Goal: Communication & Community: Participate in discussion

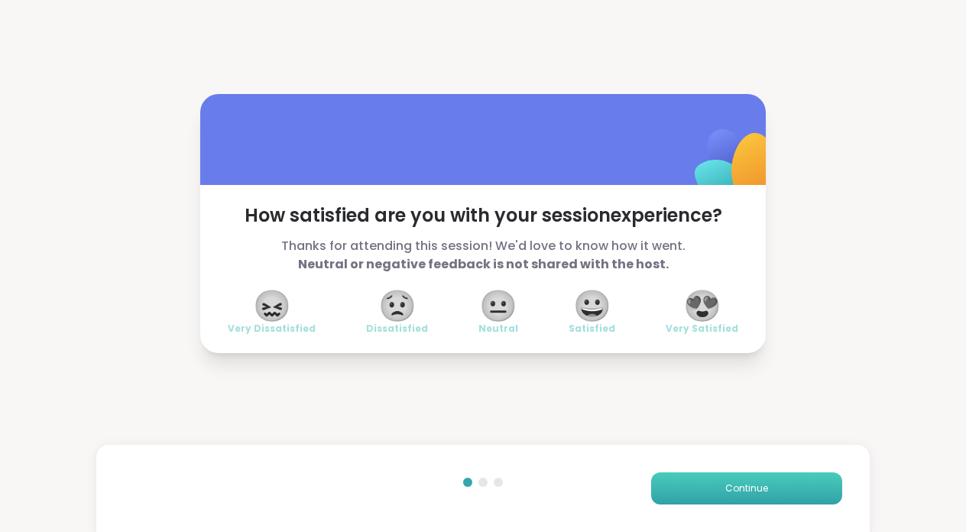
click at [755, 480] on button "Continue" at bounding box center [746, 488] width 191 height 32
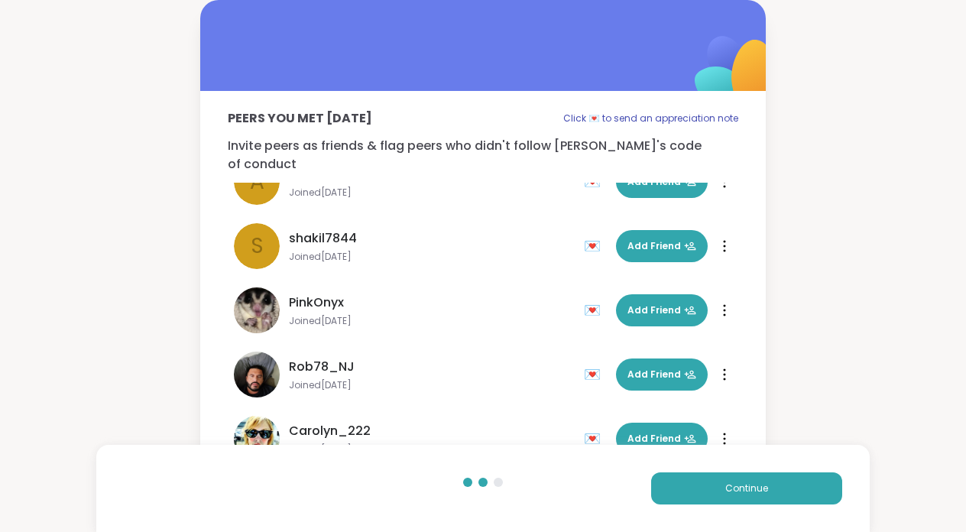
scroll to position [303, 0]
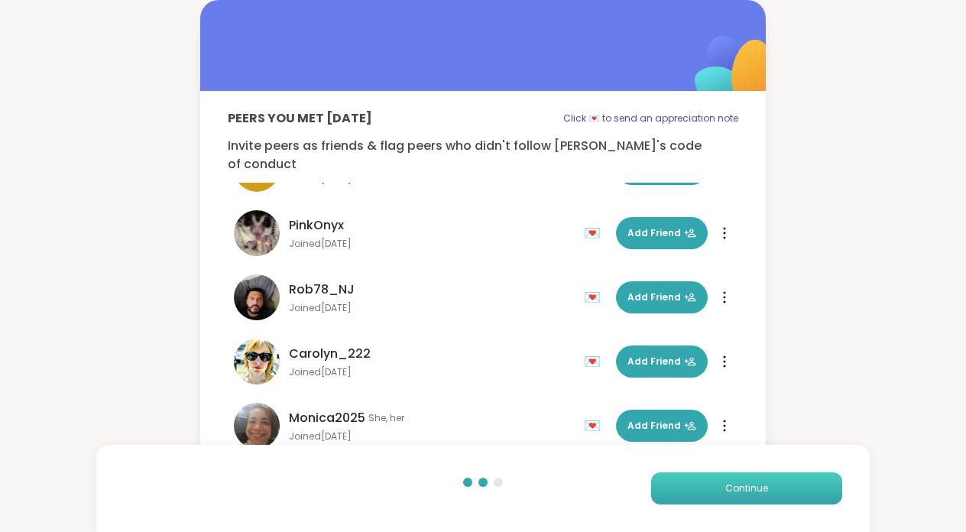
drag, startPoint x: 812, startPoint y: 492, endPoint x: 777, endPoint y: 504, distance: 36.3
click at [777, 504] on button "Continue" at bounding box center [746, 488] width 191 height 32
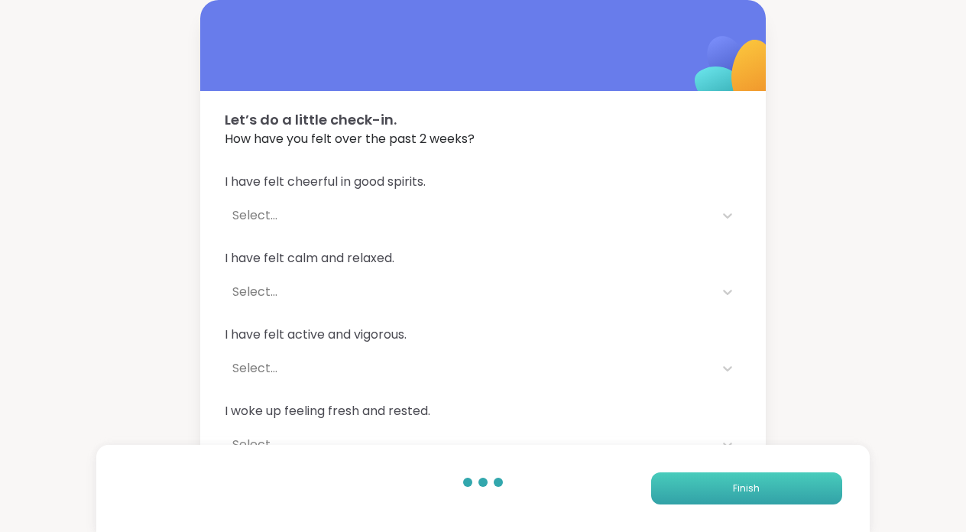
click at [743, 485] on span "Finish" at bounding box center [746, 489] width 27 height 14
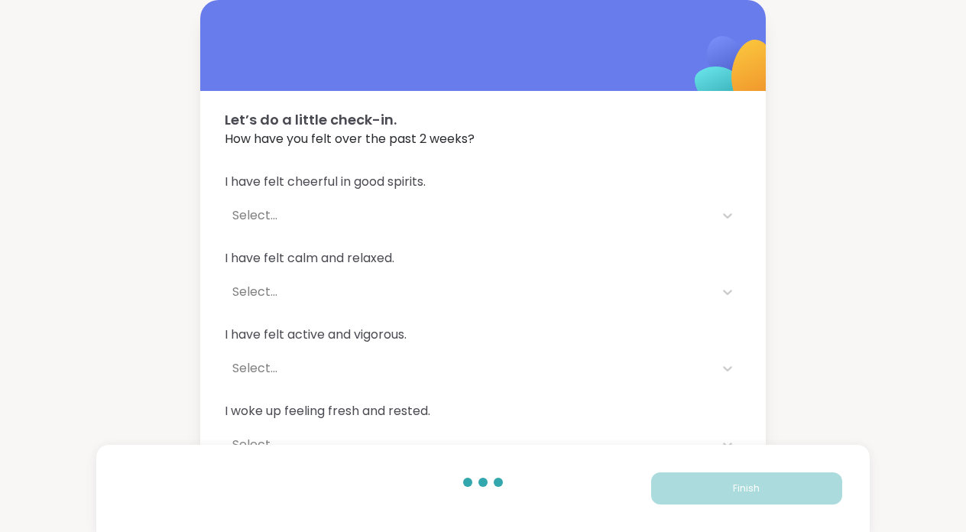
click at [305, 157] on div "I have felt cheerful in good spirits. Select... I have felt calm and relaxed. S…" at bounding box center [483, 354] width 566 height 401
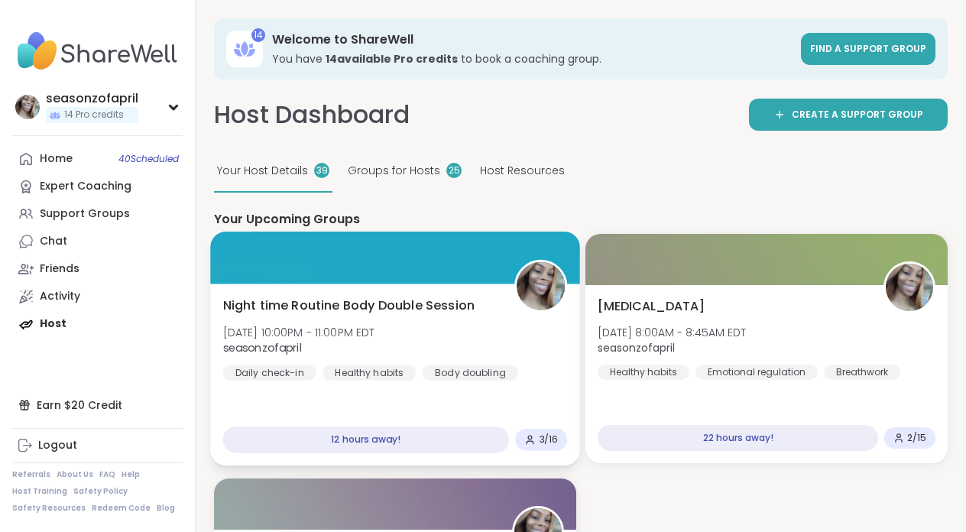
click at [418, 239] on div at bounding box center [394, 258] width 369 height 52
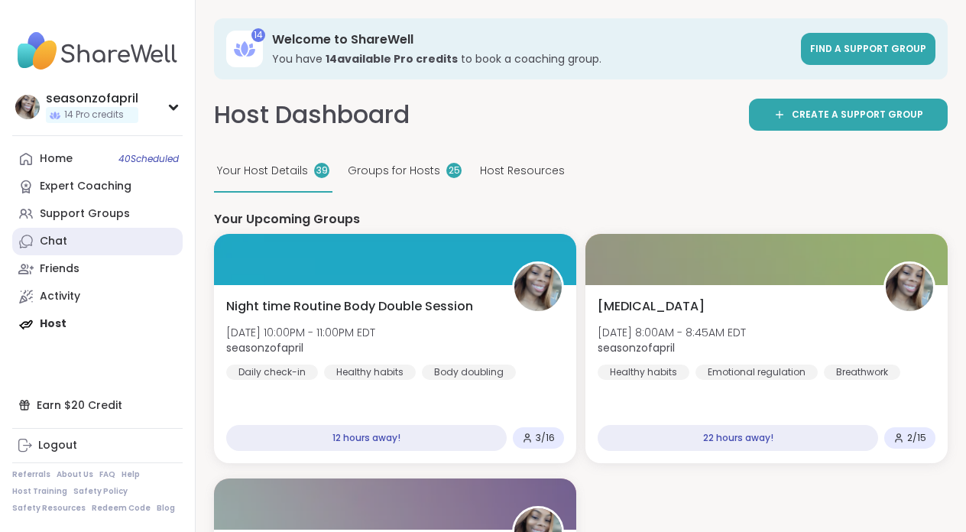
click at [44, 242] on div "Chat" at bounding box center [54, 241] width 28 height 15
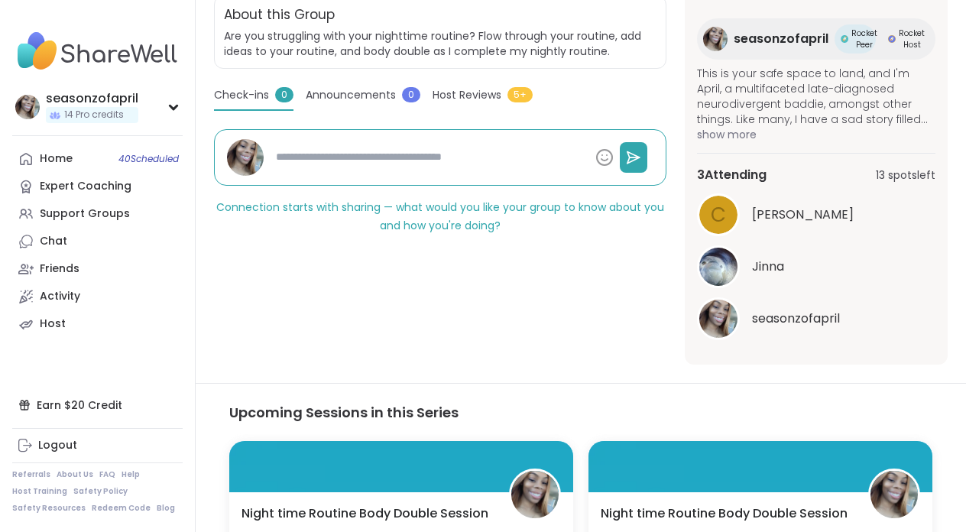
scroll to position [96, 0]
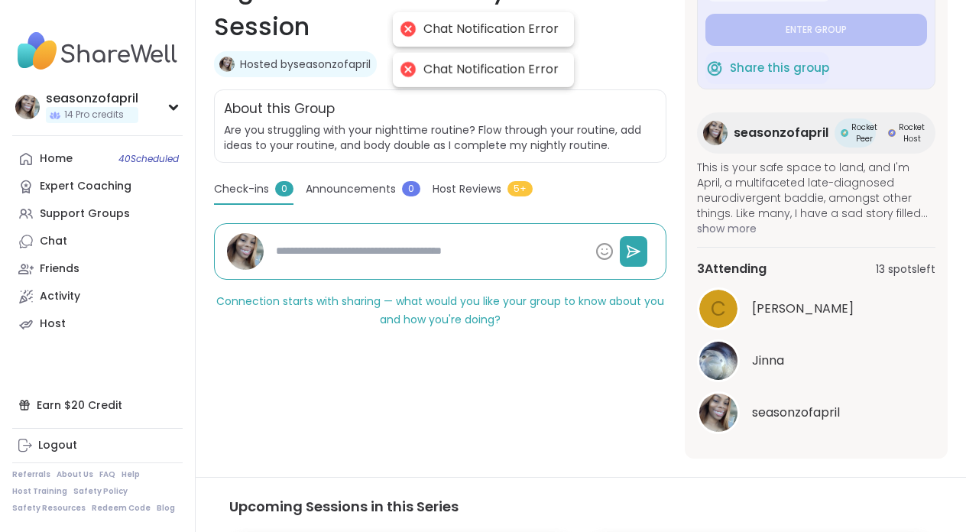
type textarea "*"
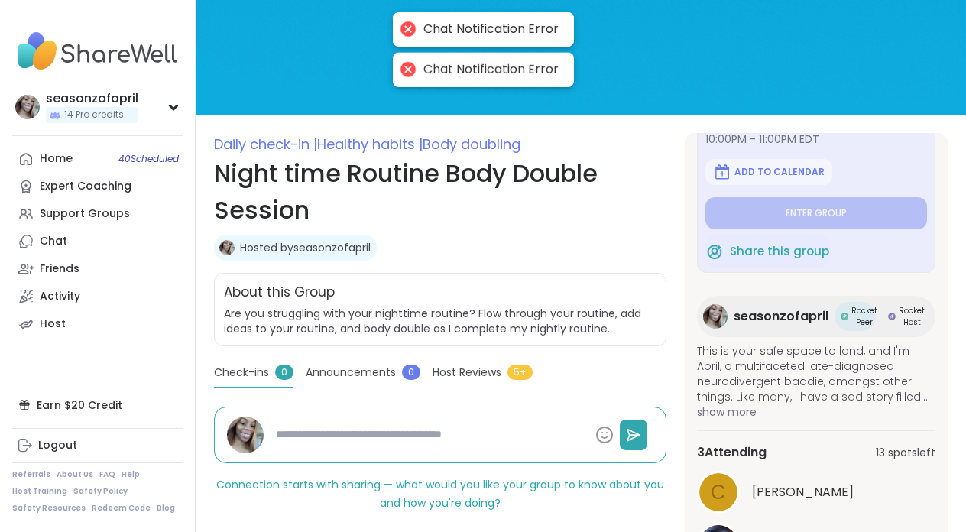
scroll to position [83, 0]
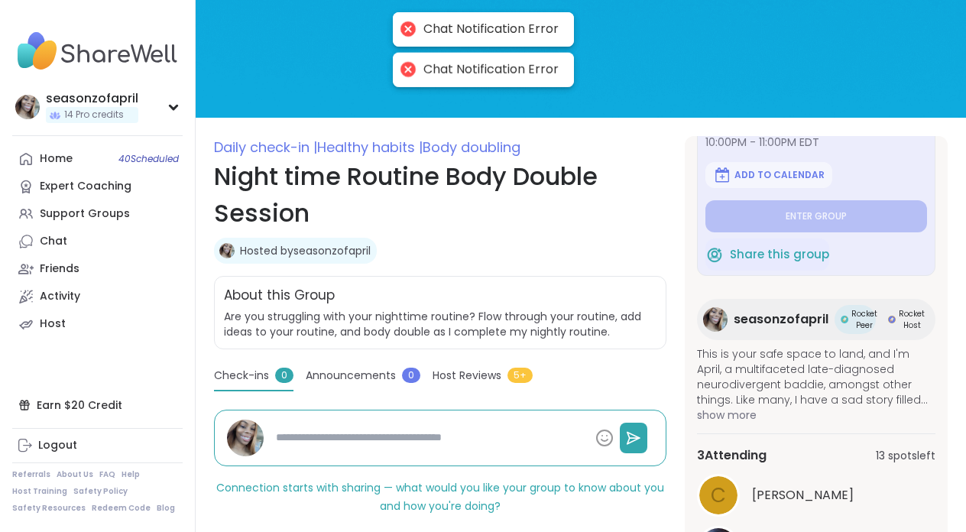
click at [462, 376] on span "Host Reviews" at bounding box center [467, 376] width 69 height 16
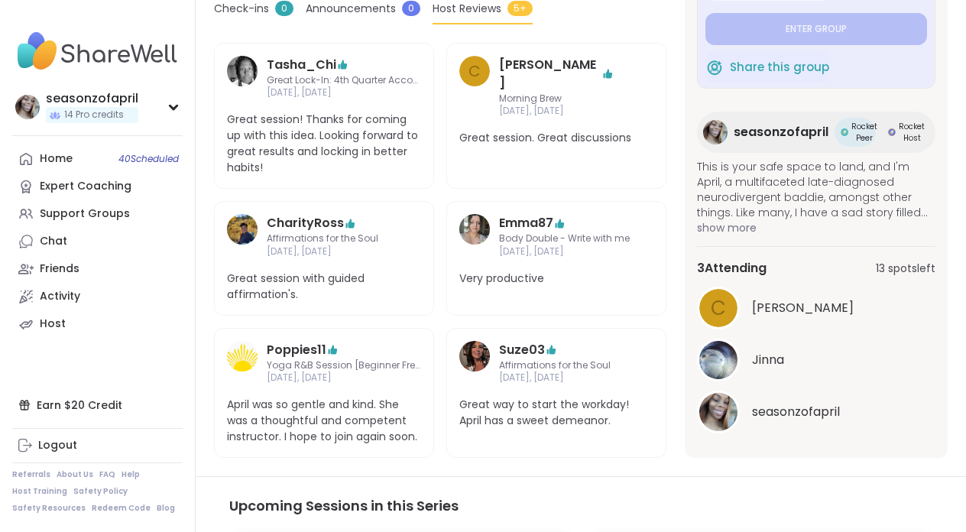
scroll to position [453, 0]
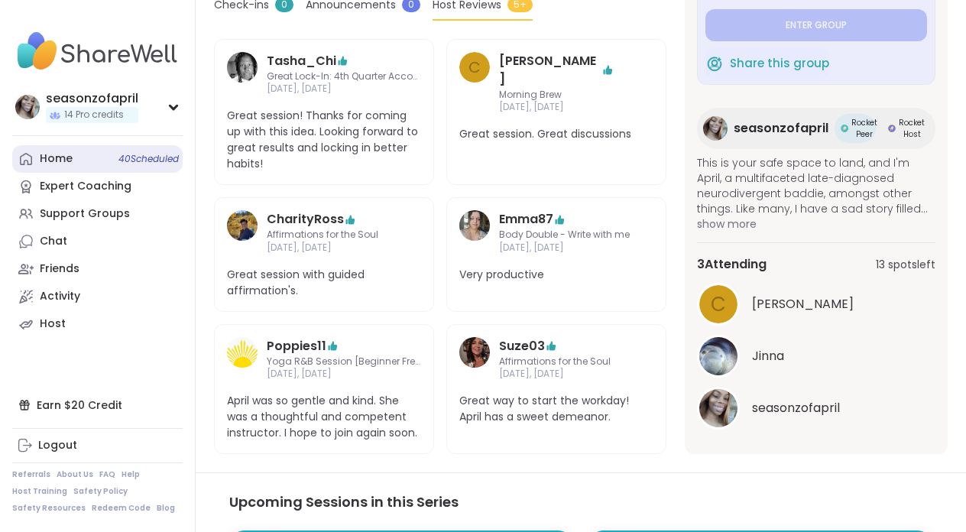
click at [80, 157] on link "Home 40 Scheduled" at bounding box center [97, 159] width 170 height 28
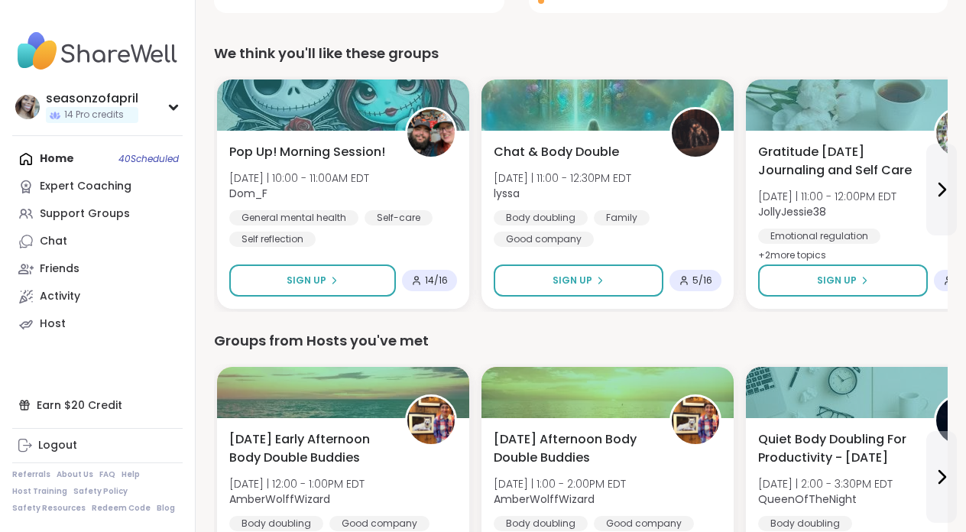
scroll to position [468, 0]
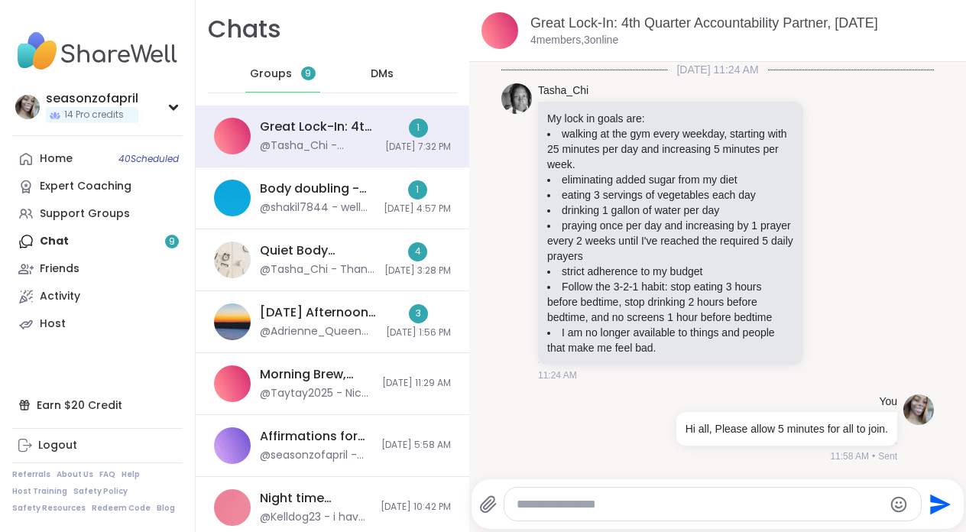
scroll to position [797, 0]
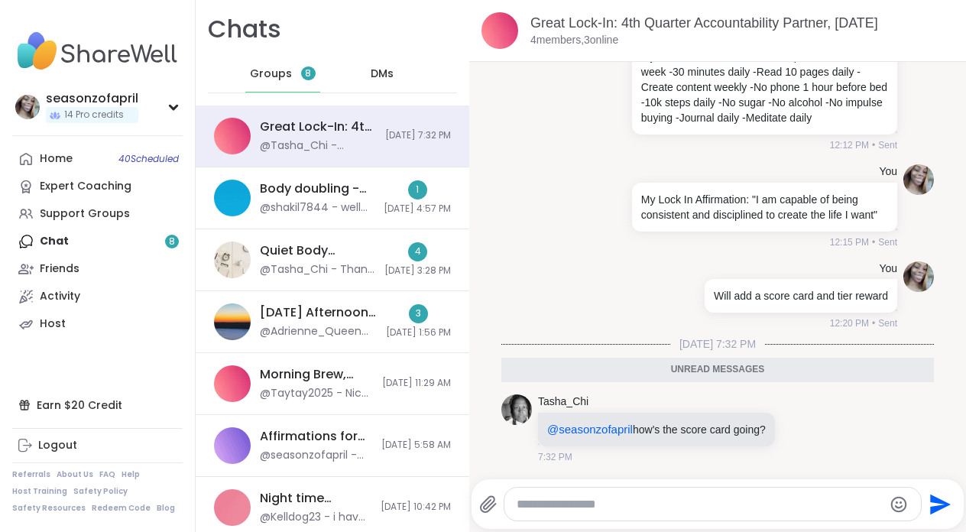
click at [711, 505] on textarea "Type your message" at bounding box center [700, 504] width 366 height 15
type textarea "*"
paste textarea "**********"
type textarea "**********"
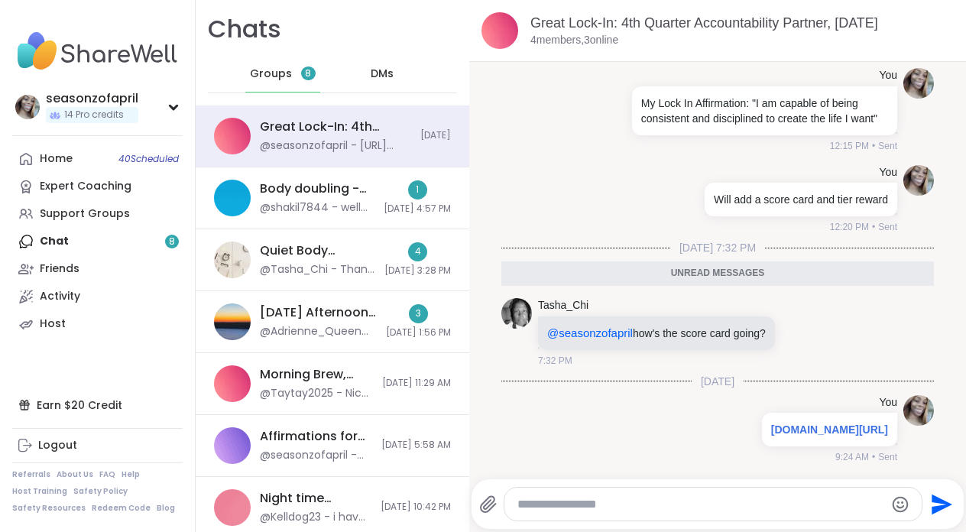
scroll to position [888, 0]
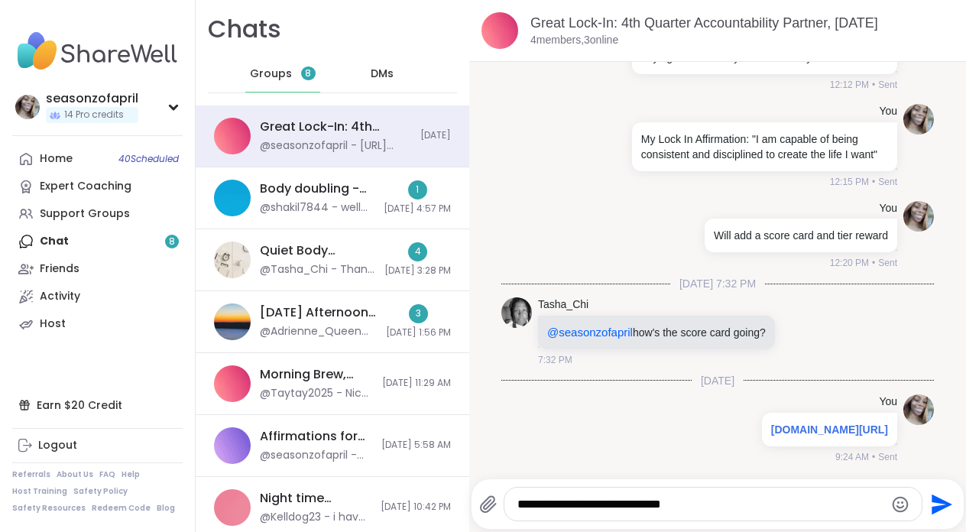
type textarea "**********"
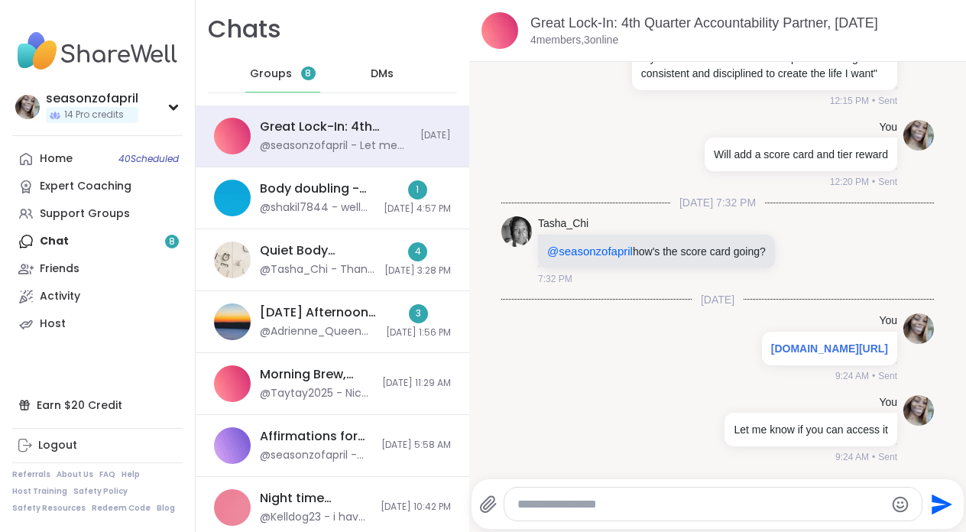
click at [570, 517] on div at bounding box center [713, 504] width 417 height 33
click at [576, 495] on div at bounding box center [713, 504] width 417 height 33
click at [576, 518] on div at bounding box center [713, 504] width 417 height 33
click at [578, 516] on div at bounding box center [713, 504] width 417 height 33
click at [578, 513] on div at bounding box center [713, 504] width 417 height 33
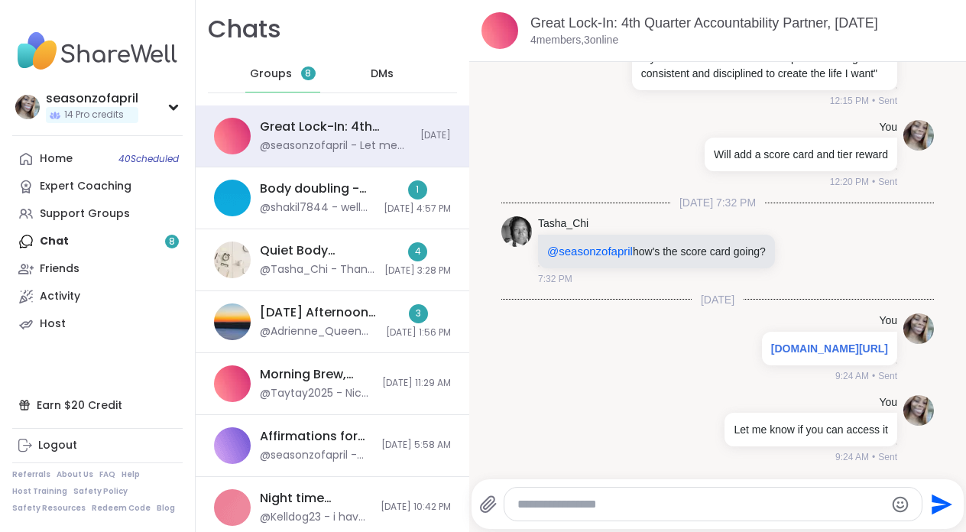
click at [561, 508] on textarea "Type your message" at bounding box center [701, 504] width 366 height 15
type textarea "**********"
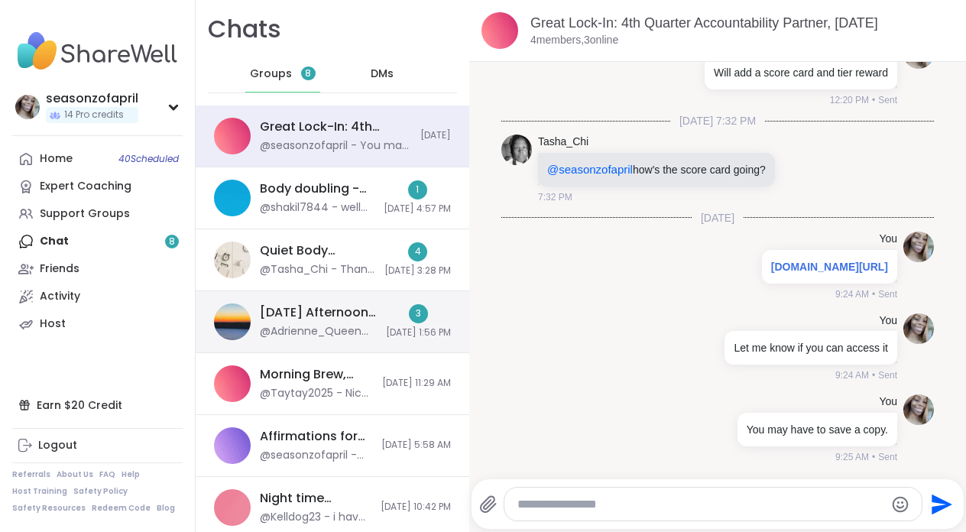
click at [348, 343] on div "Thursday Afternoon Body Double Buddies, Oct 09 @Adrienne_QueenOfTheDawn - Back …" at bounding box center [333, 322] width 274 height 62
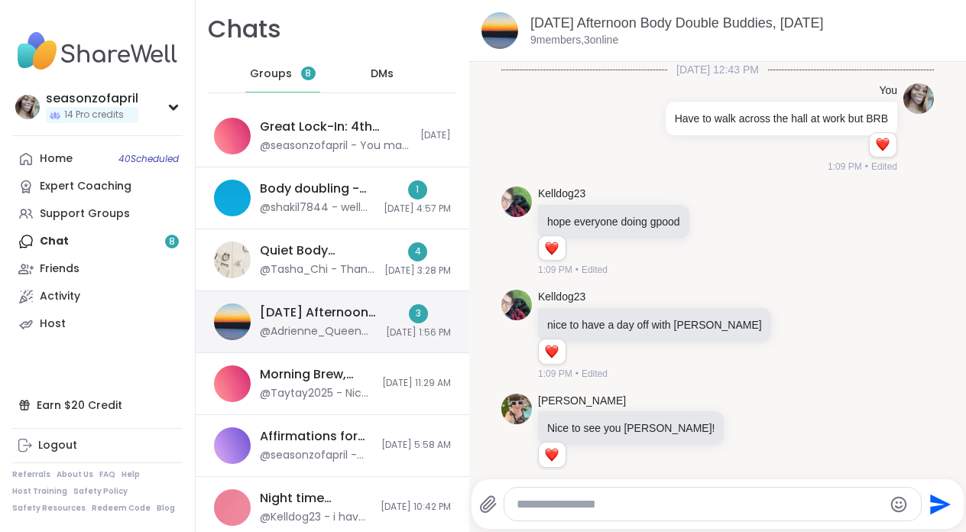
scroll to position [1434, 0]
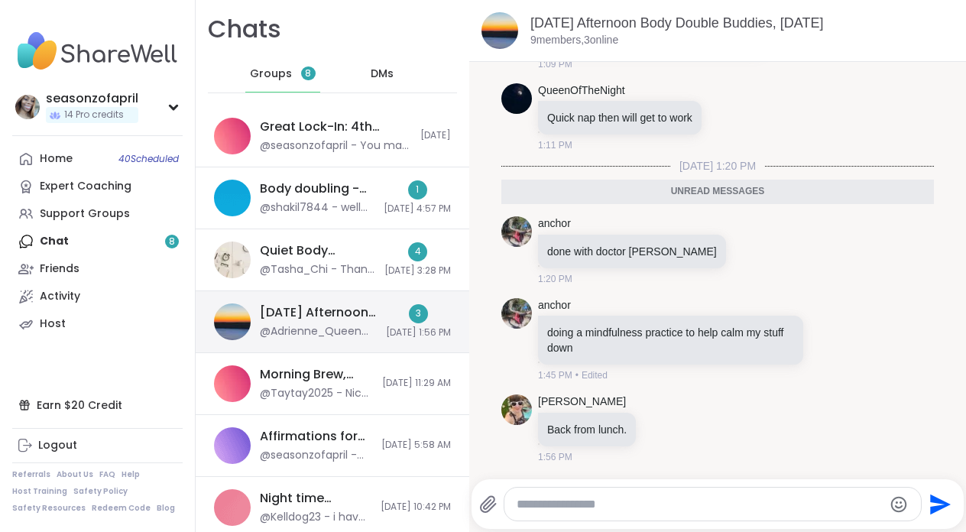
click at [348, 343] on div "Thursday Afternoon Body Double Buddies, Oct 09 @Adrienne_QueenOfTheDawn - Back …" at bounding box center [333, 322] width 274 height 62
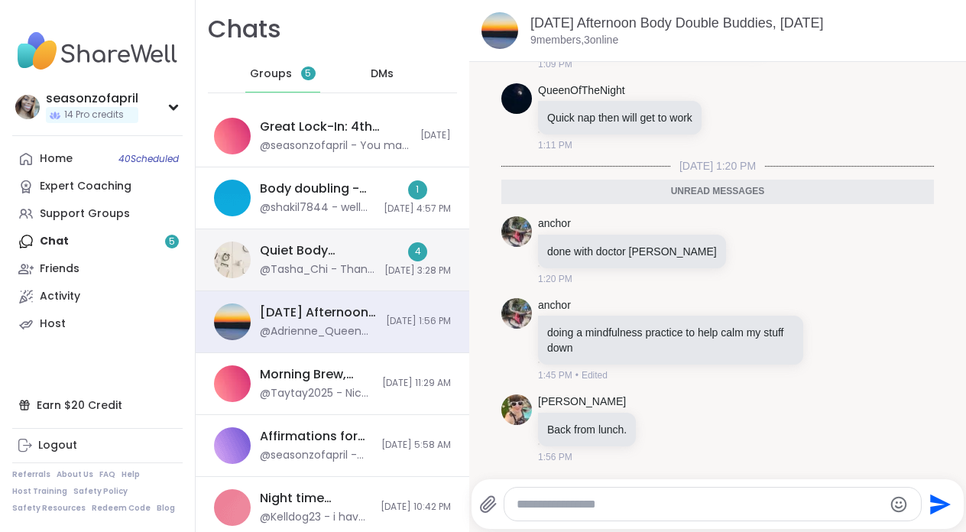
click at [378, 282] on div "Quiet Body Doubling For Productivity - Thursday, Oct 09 @Tasha_Chi - Thank you …" at bounding box center [333, 260] width 274 height 62
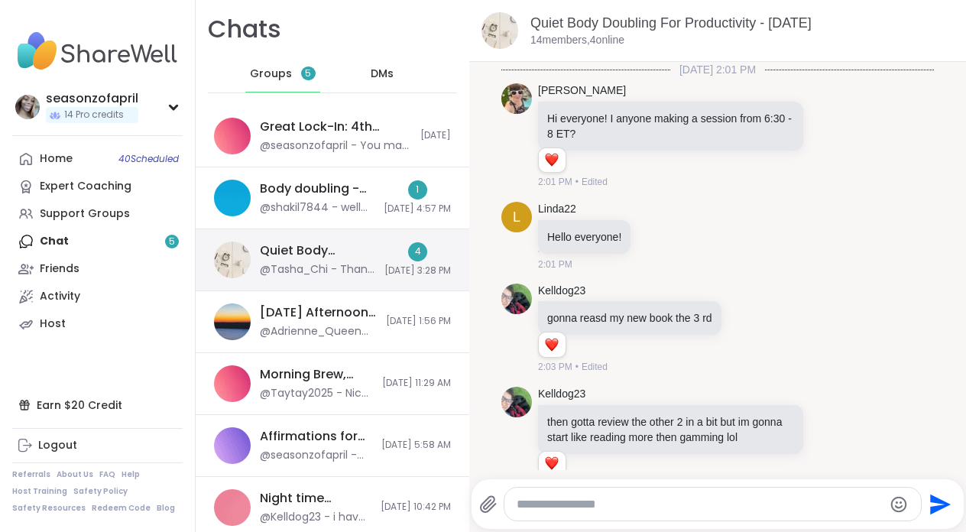
scroll to position [2534, 0]
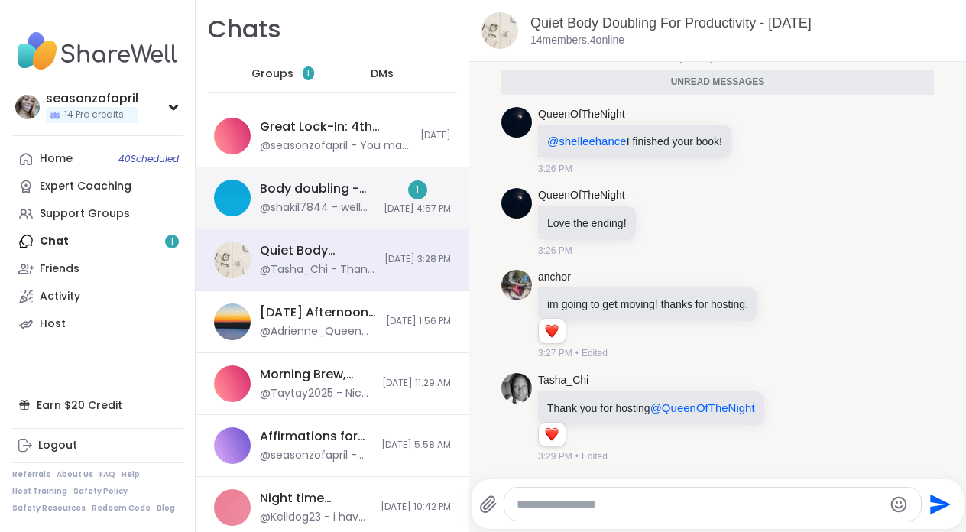
click at [384, 190] on div "1 10/9/2025, 4:57 PM" at bounding box center [417, 197] width 67 height 35
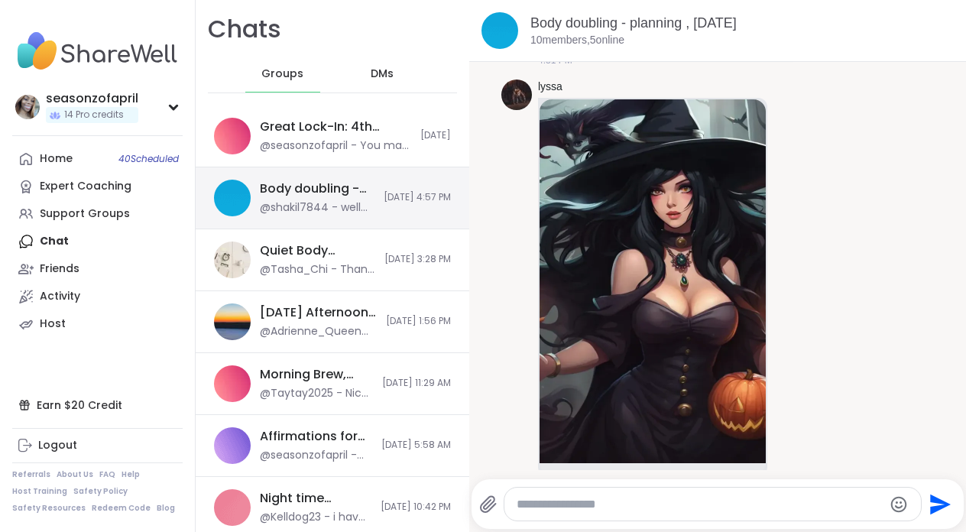
scroll to position [8508, 0]
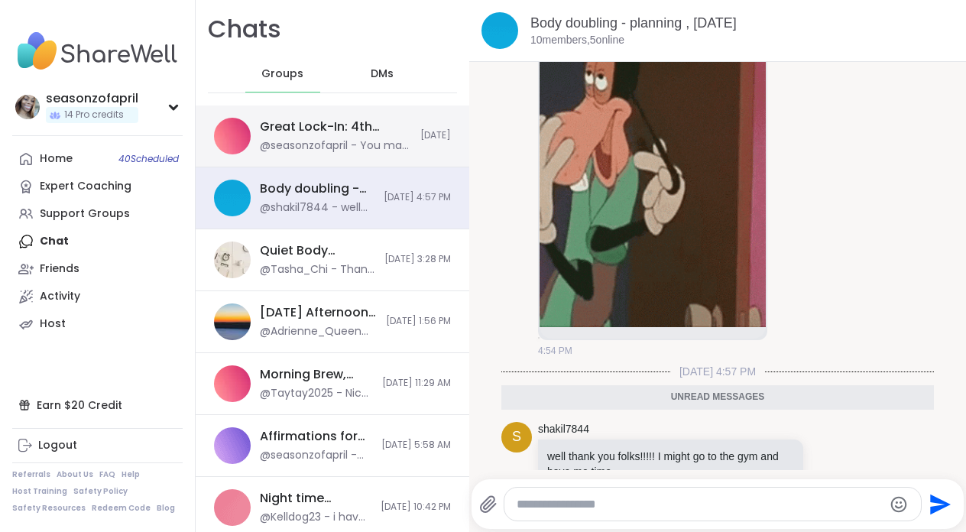
click at [355, 128] on div "Great Lock-In: 4th Quarter Accountability Partner, [DATE]" at bounding box center [335, 126] width 151 height 17
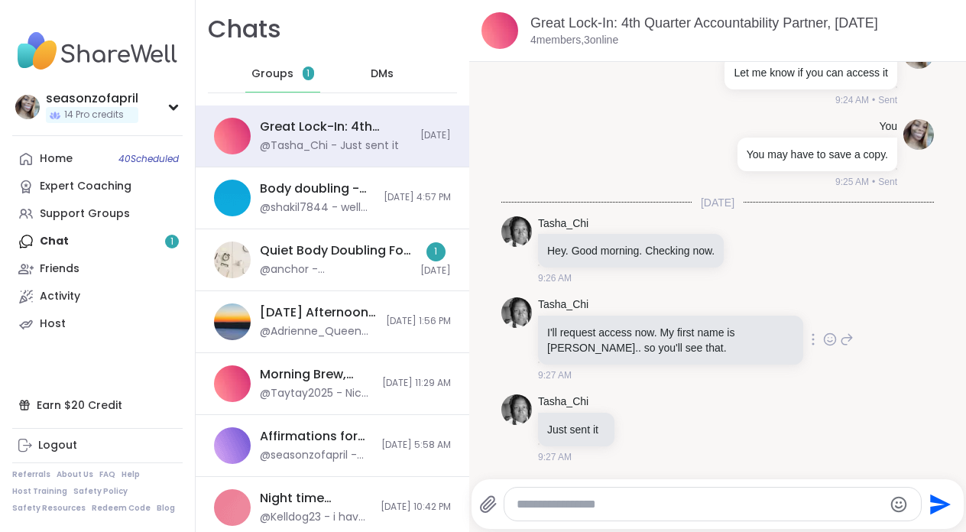
scroll to position [1311, 0]
click at [626, 509] on textarea "Type your message" at bounding box center [700, 504] width 366 height 15
type textarea "**********"
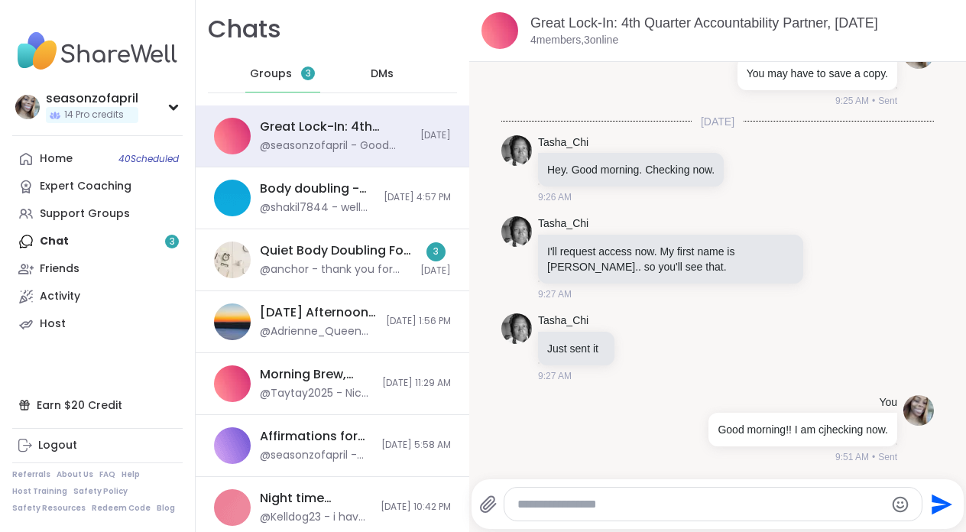
click at [706, 501] on textarea "Type your message" at bounding box center [701, 504] width 366 height 15
type textarea "**********"
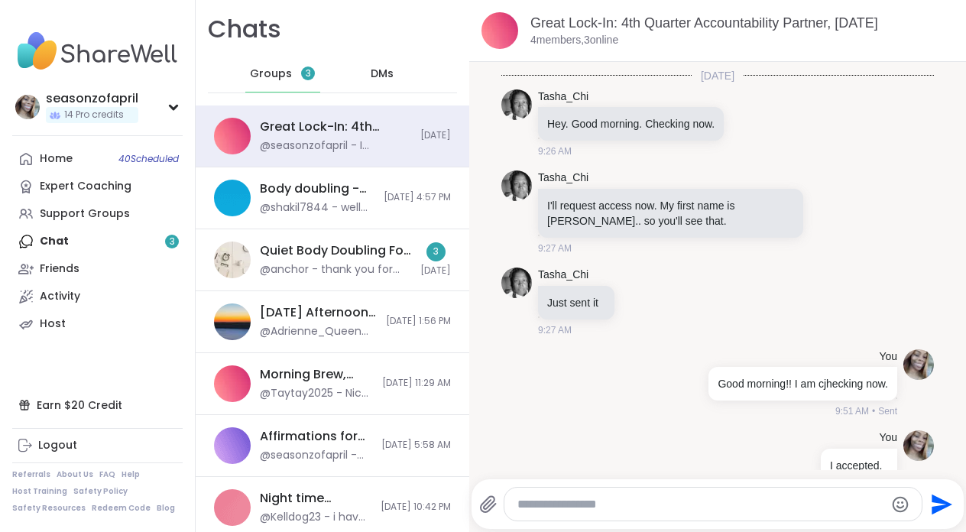
scroll to position [1475, 0]
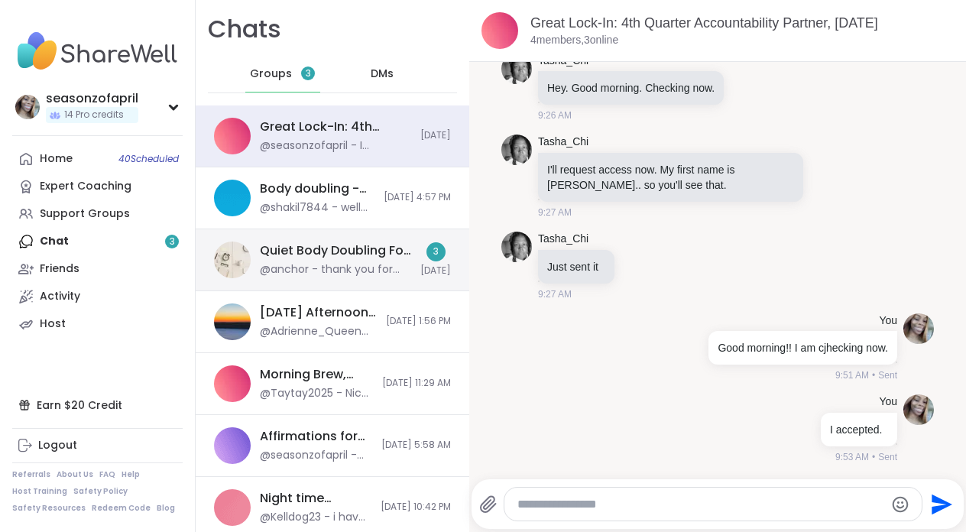
click at [322, 255] on div "Quiet Body Doubling For Productivity - [DATE]" at bounding box center [335, 250] width 151 height 17
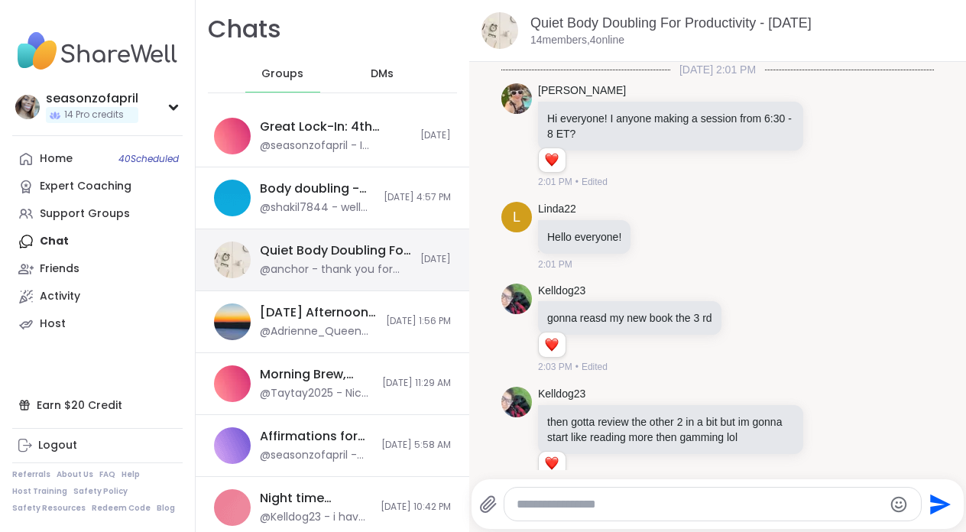
scroll to position [2920, 0]
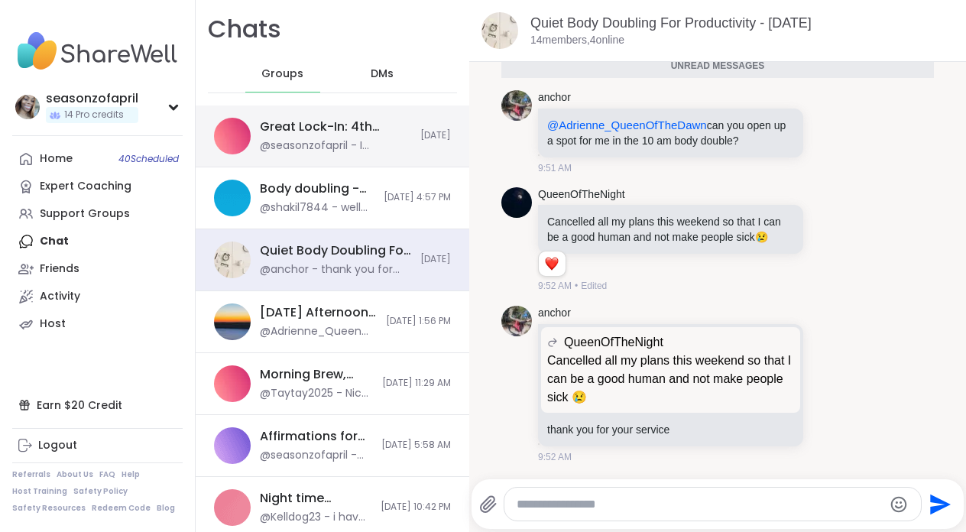
click at [329, 125] on div "Great Lock-In: 4th Quarter Accountability Partner, [DATE]" at bounding box center [335, 126] width 151 height 17
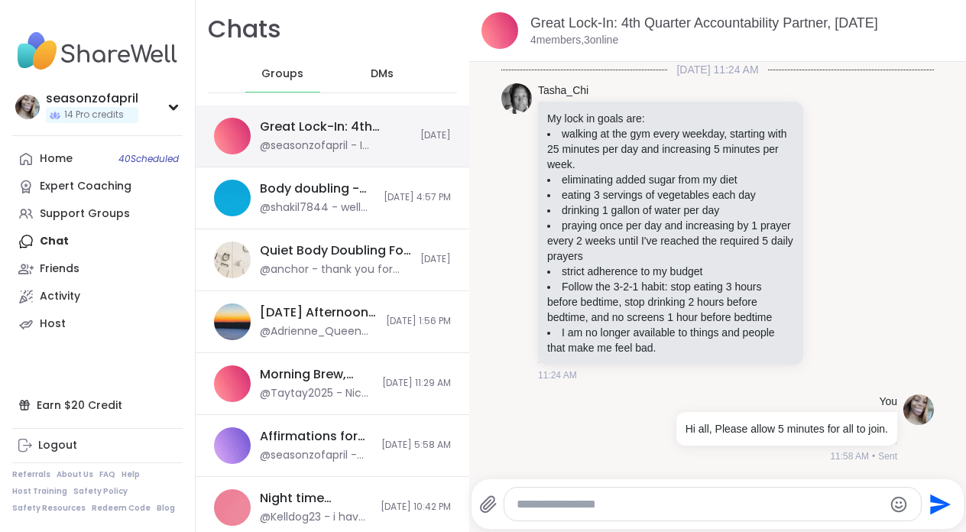
scroll to position [1459, 0]
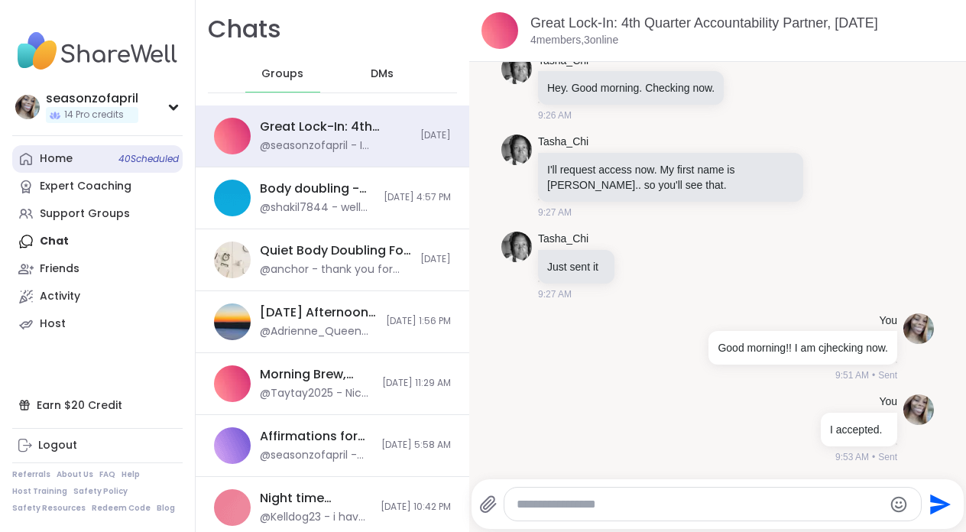
click at [28, 149] on link "Home 40 Scheduled" at bounding box center [97, 159] width 170 height 28
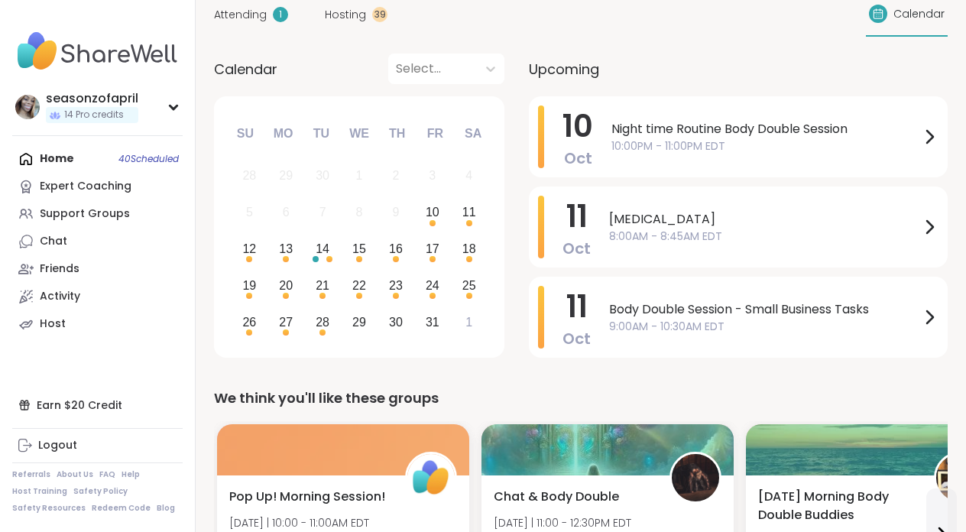
scroll to position [125, 0]
click at [770, 96] on div "10 Oct Night time Routine Body Double Session 10:00PM - 11:00PM EDT" at bounding box center [738, 136] width 419 height 81
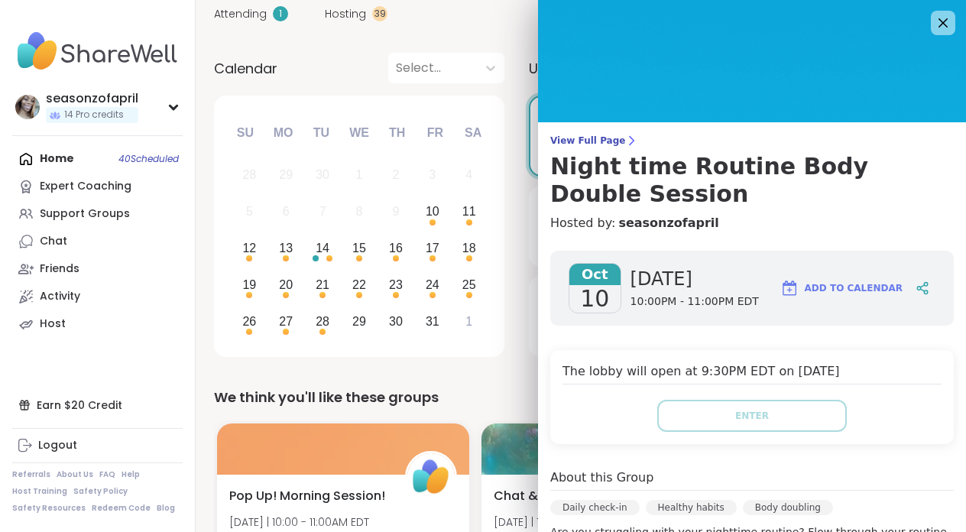
click at [927, 18] on img at bounding box center [752, 61] width 428 height 122
click at [937, 18] on icon at bounding box center [942, 22] width 19 height 19
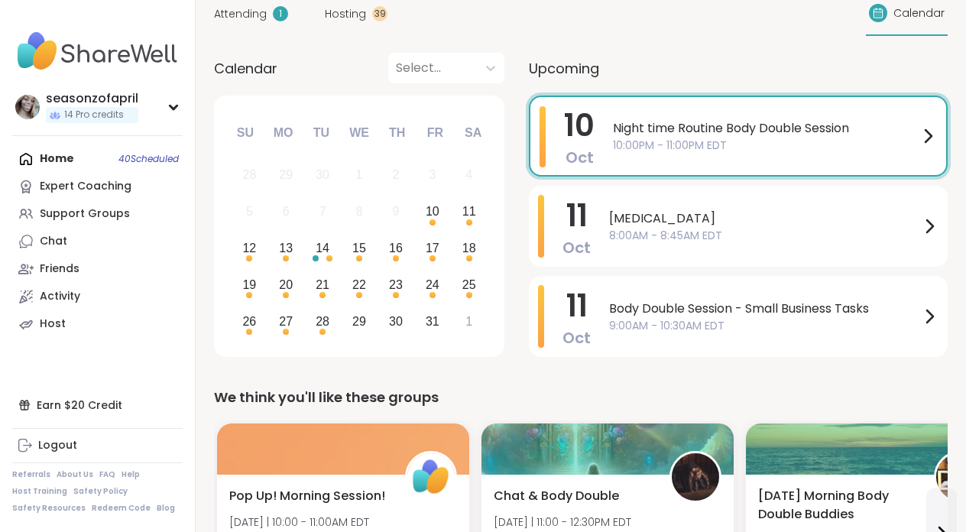
click at [732, 150] on span "10:00PM - 11:00PM EDT" at bounding box center [766, 146] width 306 height 16
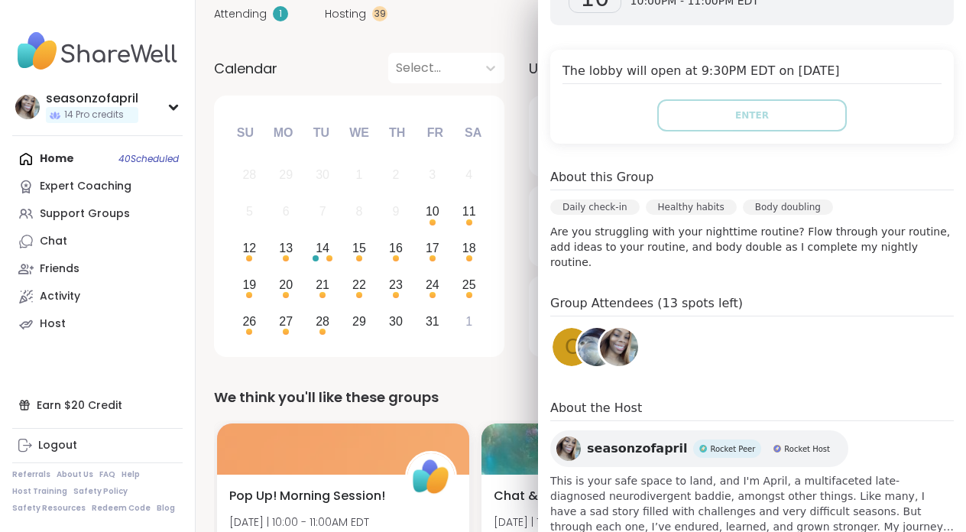
scroll to position [303, 0]
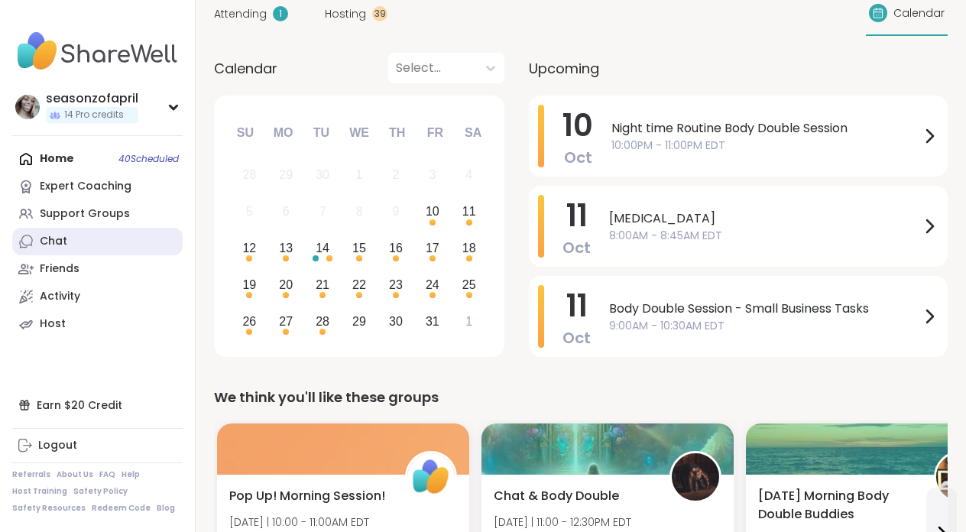
click at [70, 252] on link "Chat" at bounding box center [97, 242] width 170 height 28
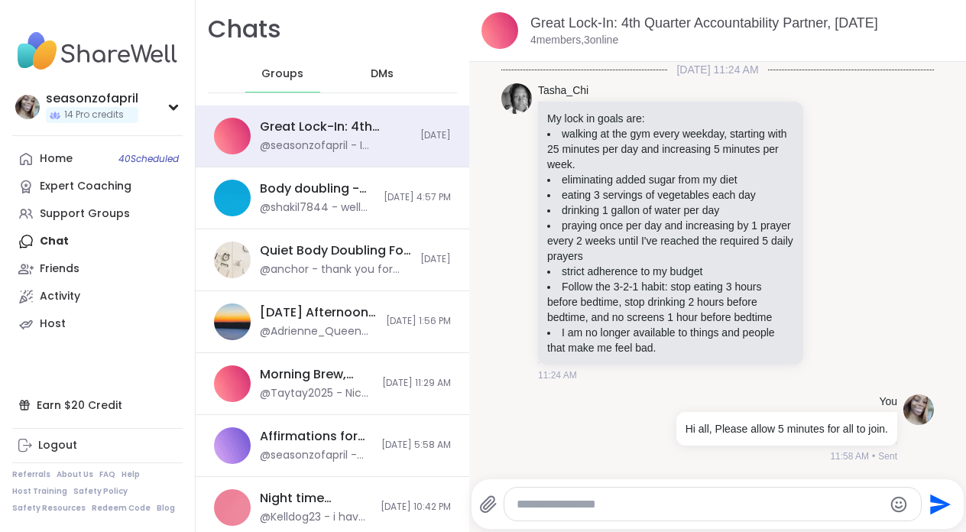
scroll to position [1459, 0]
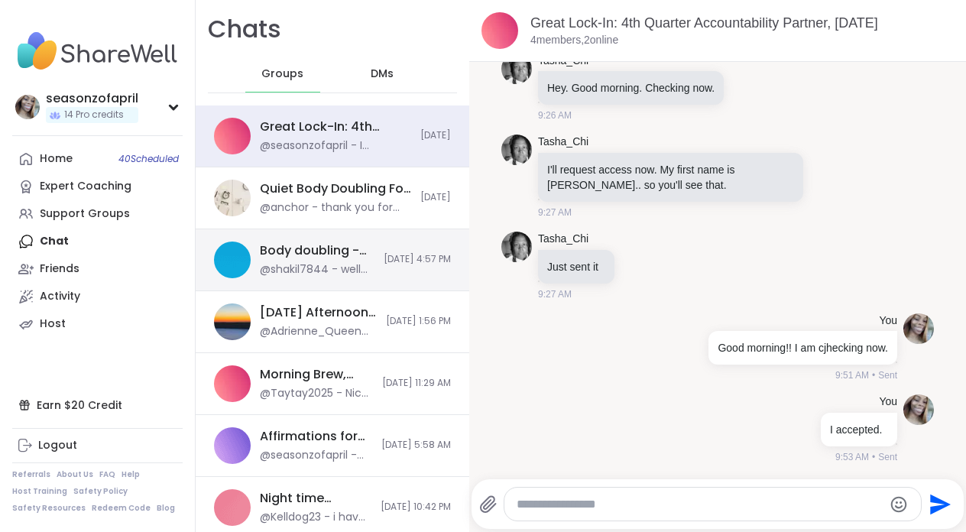
click at [325, 243] on div "Body doubling - planning , [DATE]" at bounding box center [317, 250] width 115 height 17
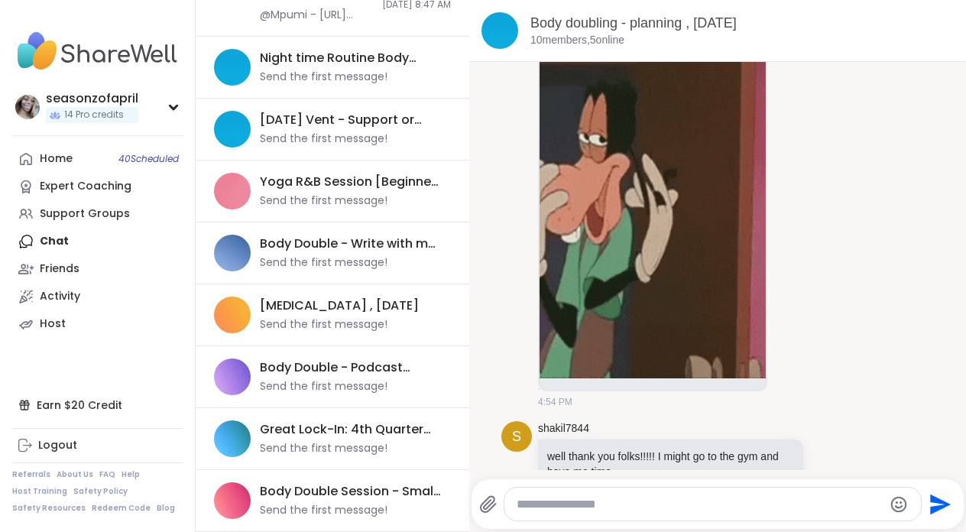
scroll to position [0, 0]
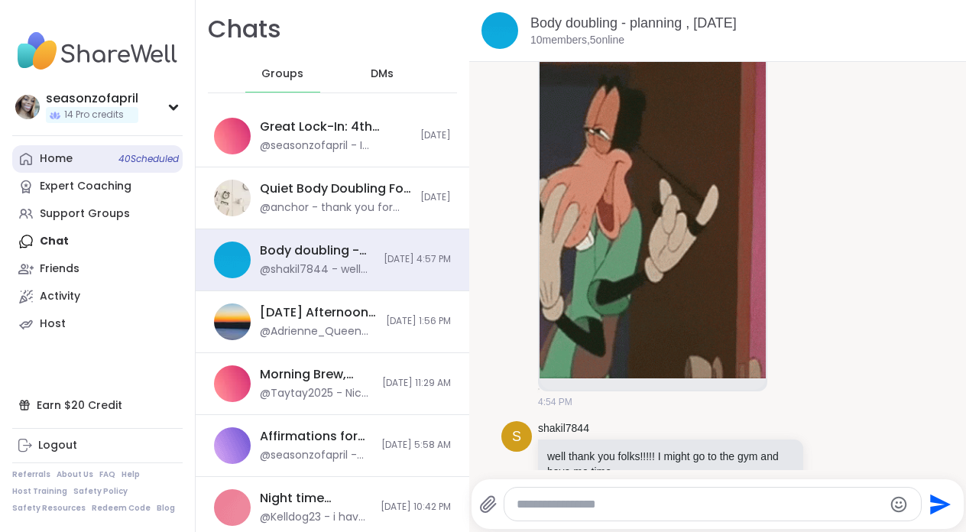
click at [73, 151] on link "Home 40 Scheduled" at bounding box center [97, 159] width 170 height 28
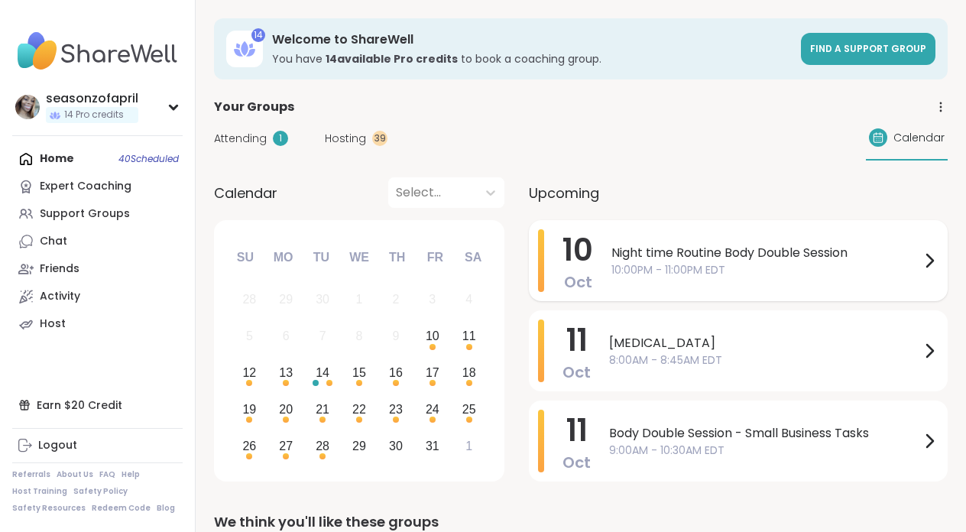
click at [723, 277] on span "10:00PM - 11:00PM EDT" at bounding box center [766, 270] width 309 height 16
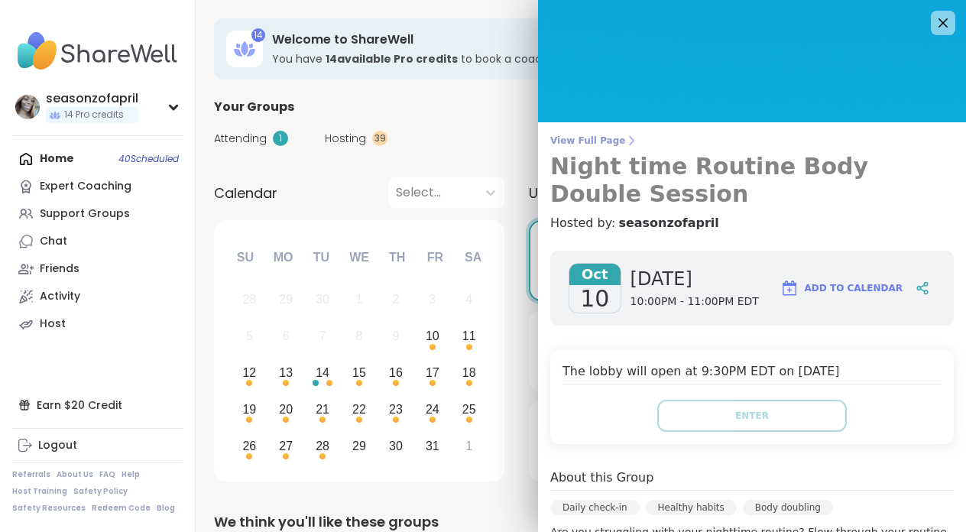
click at [753, 165] on h3 "Night time Routine Body Double Session" at bounding box center [752, 180] width 404 height 55
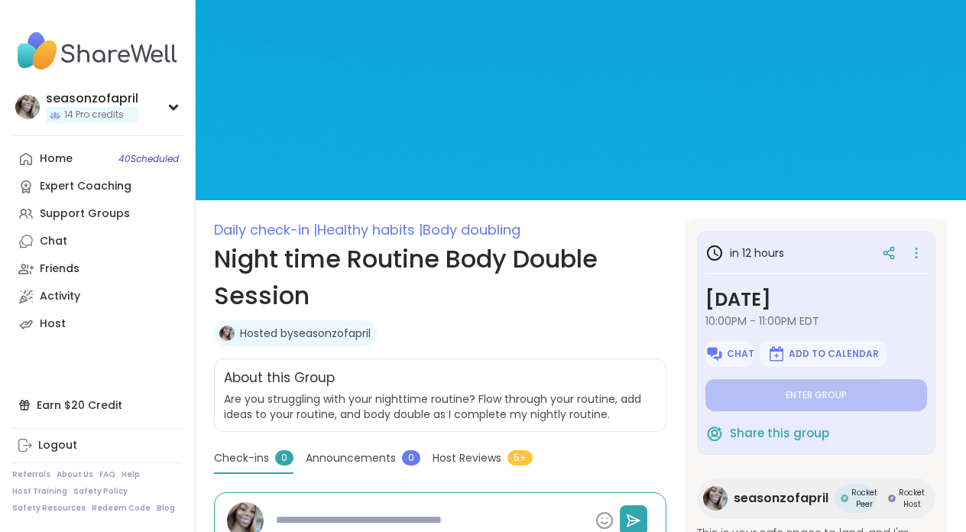
type textarea "*"
click at [735, 361] on button "Chat" at bounding box center [730, 354] width 48 height 26
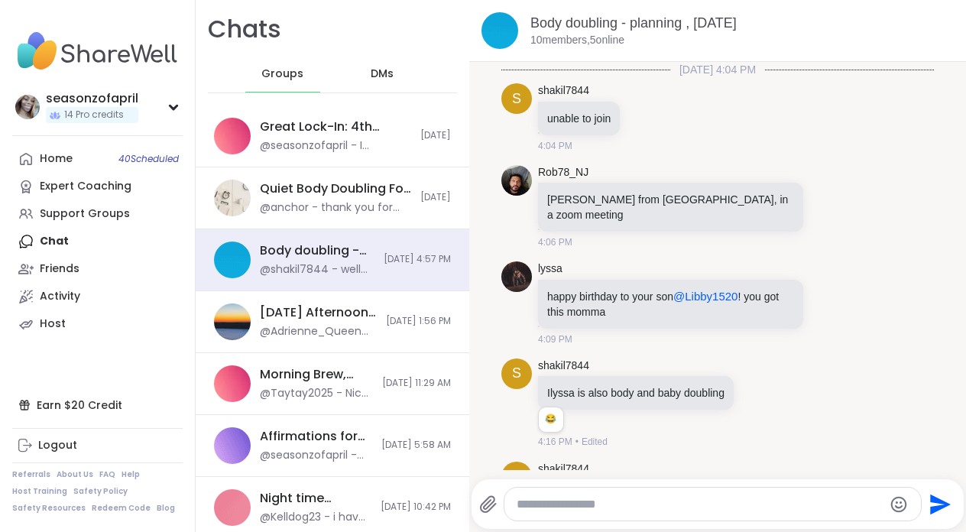
scroll to position [8456, 0]
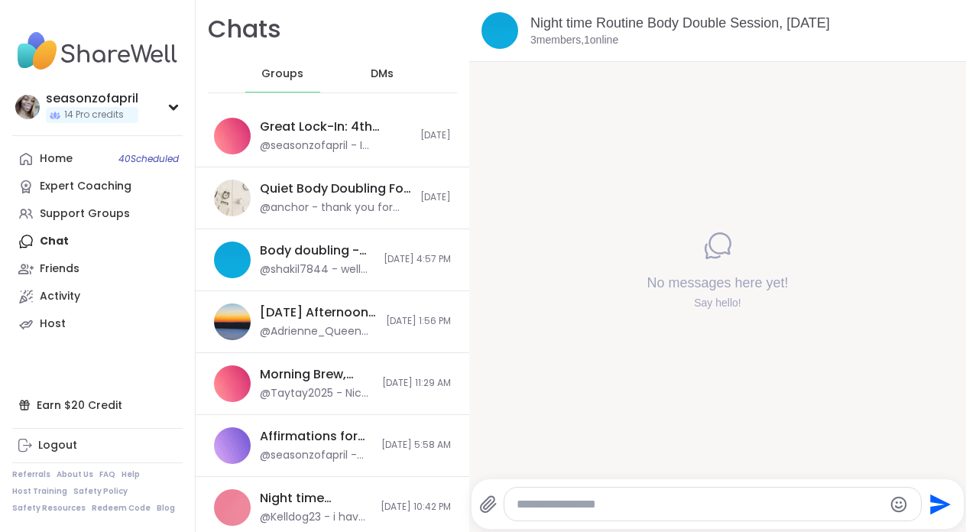
click at [696, 511] on div at bounding box center [713, 504] width 417 height 33
click at [696, 509] on textarea "Type your message" at bounding box center [700, 504] width 366 height 15
type textarea "**********"
click at [86, 161] on link "Home 40 Scheduled" at bounding box center [97, 159] width 170 height 28
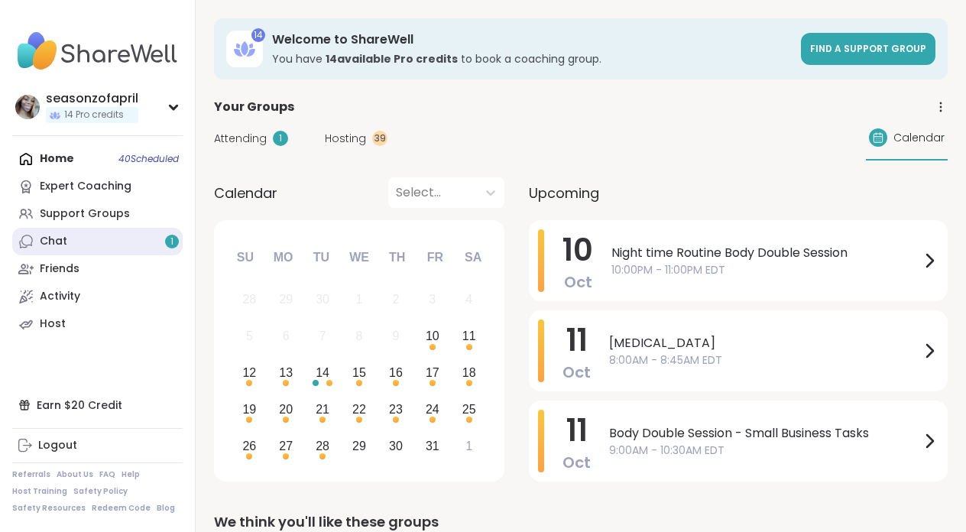
click at [135, 229] on link "Chat 1" at bounding box center [97, 242] width 170 height 28
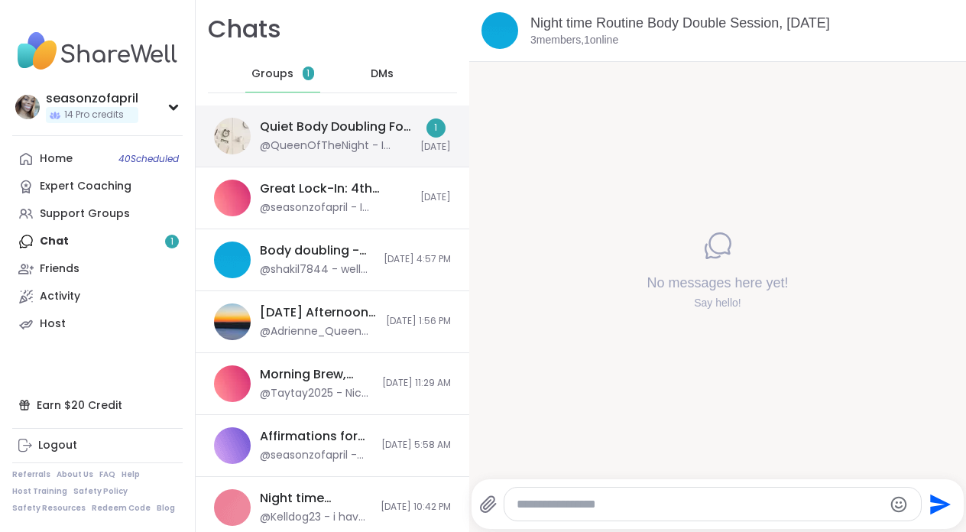
click at [368, 141] on div "@QueenOfTheNight - I guess I’ll just have to body double all weekend long" at bounding box center [335, 145] width 151 height 15
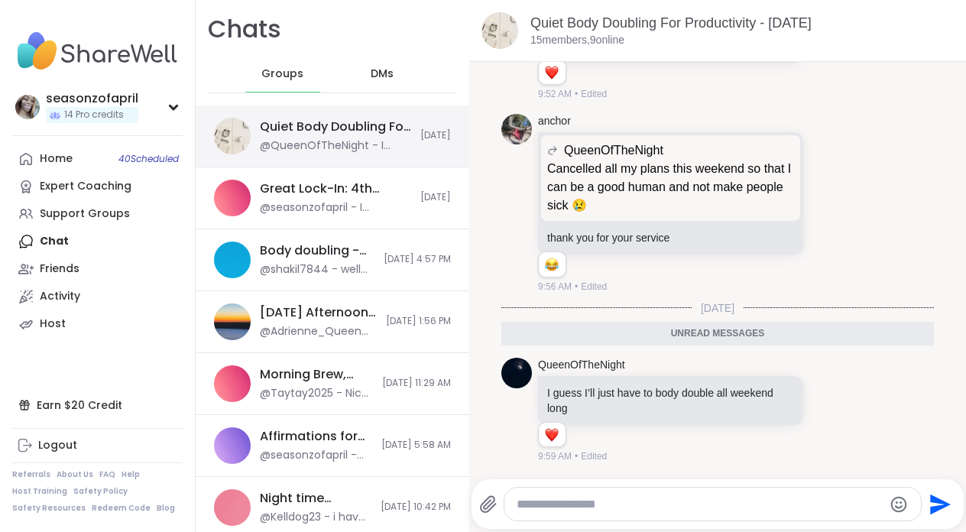
scroll to position [3075, 0]
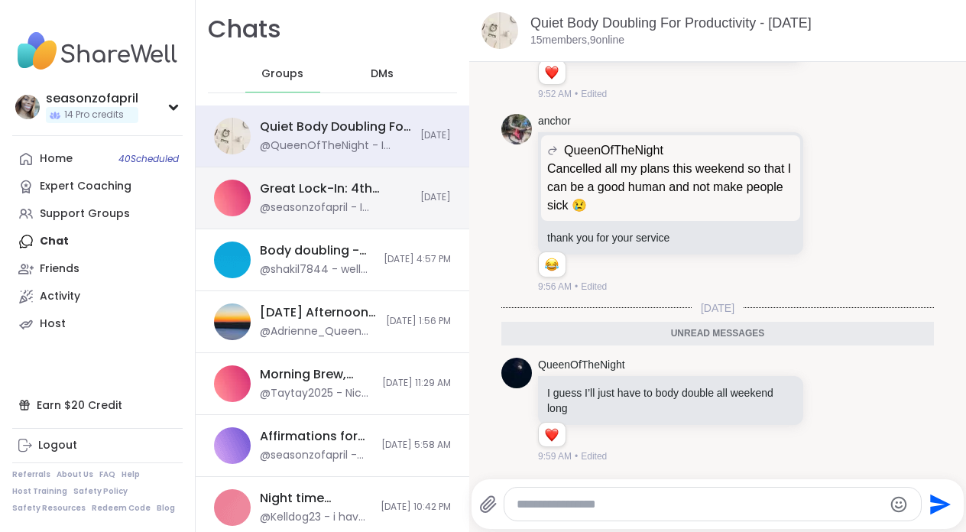
click at [374, 203] on div "@seasonzofapril - I accepted." at bounding box center [335, 207] width 151 height 15
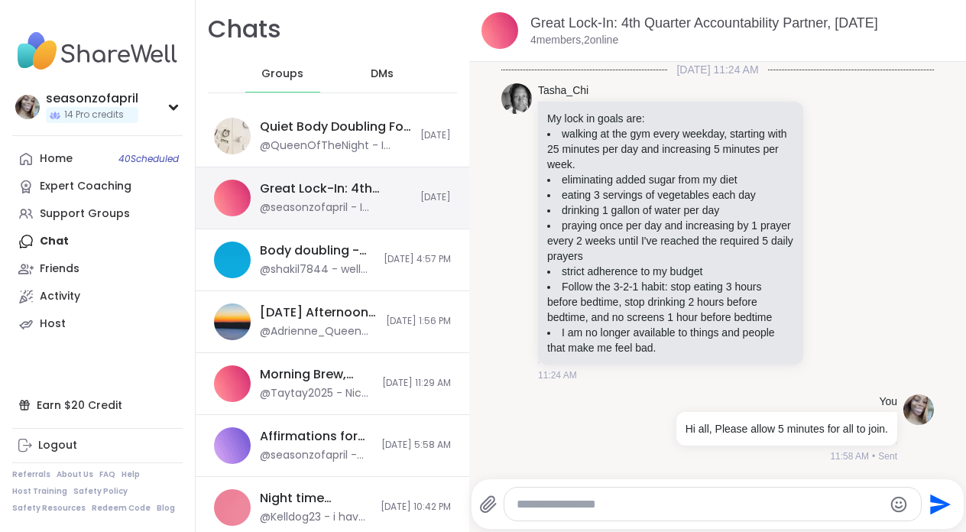
scroll to position [1459, 0]
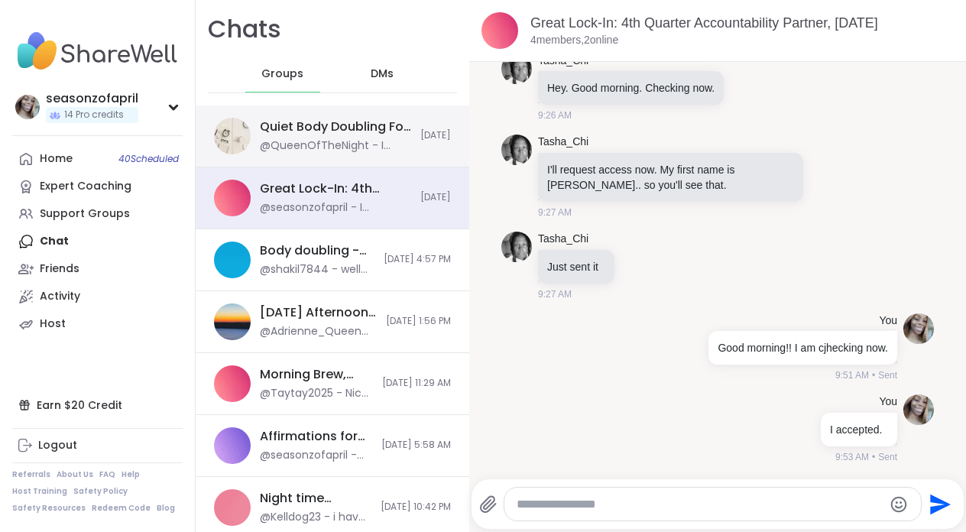
click at [373, 133] on div "Quiet Body Doubling For Productivity - [DATE]" at bounding box center [335, 126] width 151 height 17
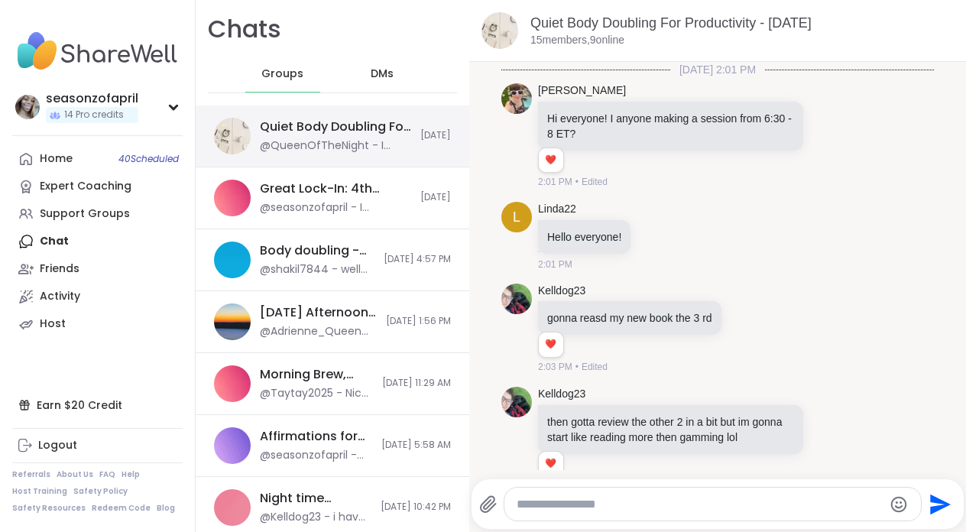
scroll to position [3024, 0]
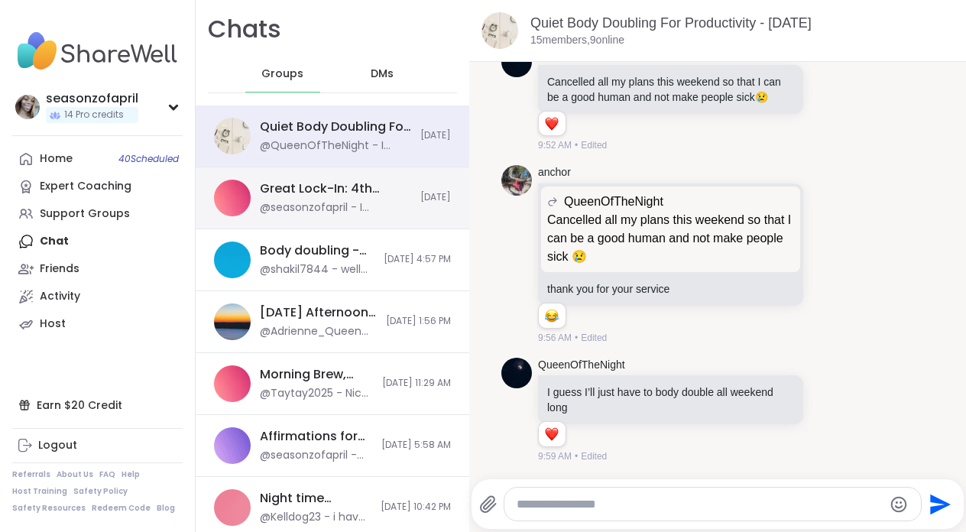
click at [393, 195] on div "Great Lock-In: 4th Quarter Accountability Partner, [DATE]" at bounding box center [335, 188] width 151 height 17
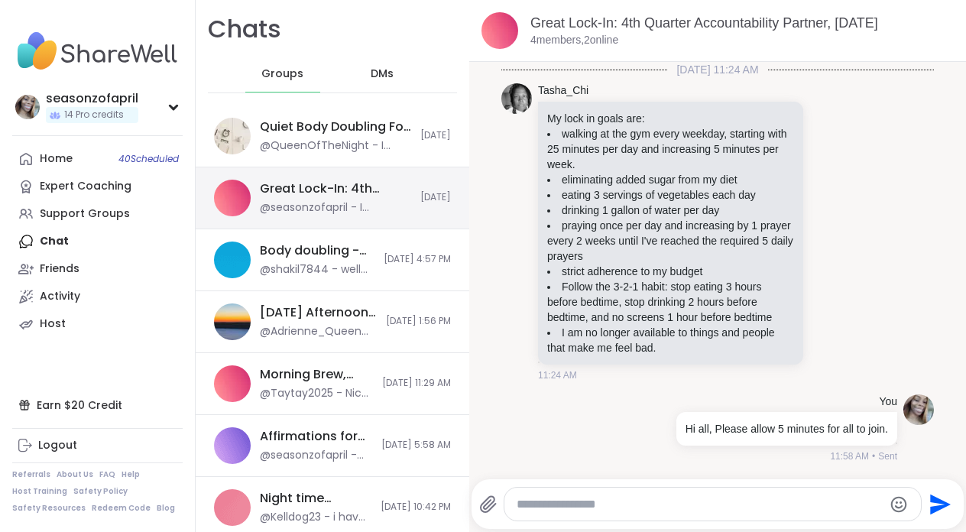
scroll to position [1459, 0]
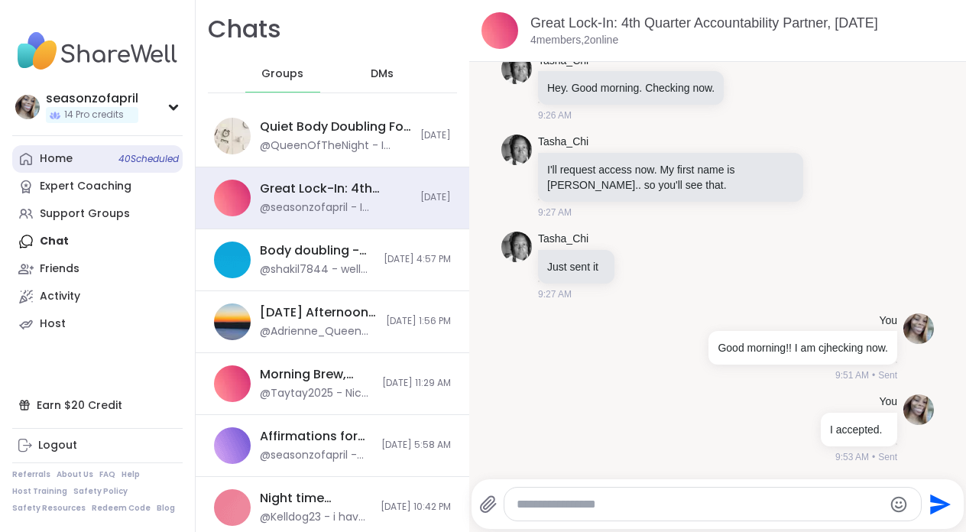
click at [112, 159] on link "Home 40 Scheduled" at bounding box center [97, 159] width 170 height 28
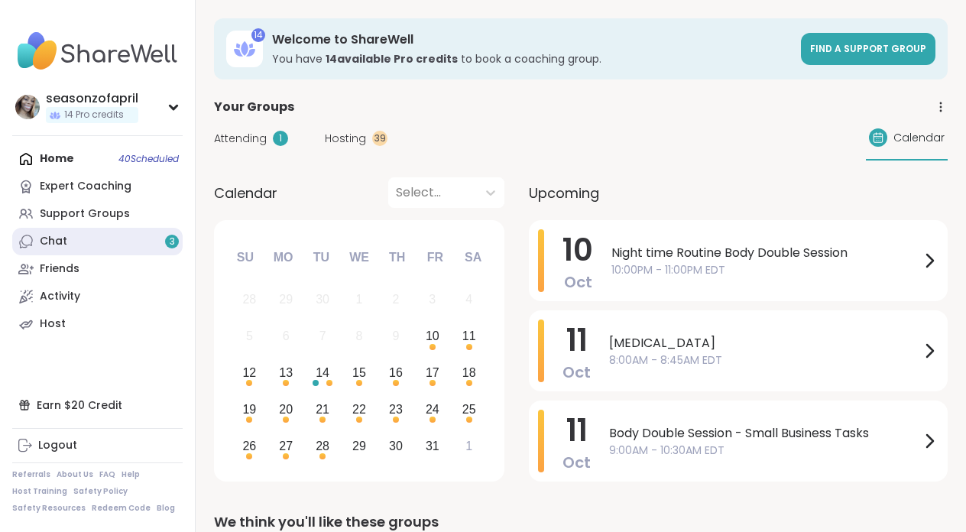
click at [125, 242] on link "Chat 3" at bounding box center [97, 242] width 170 height 28
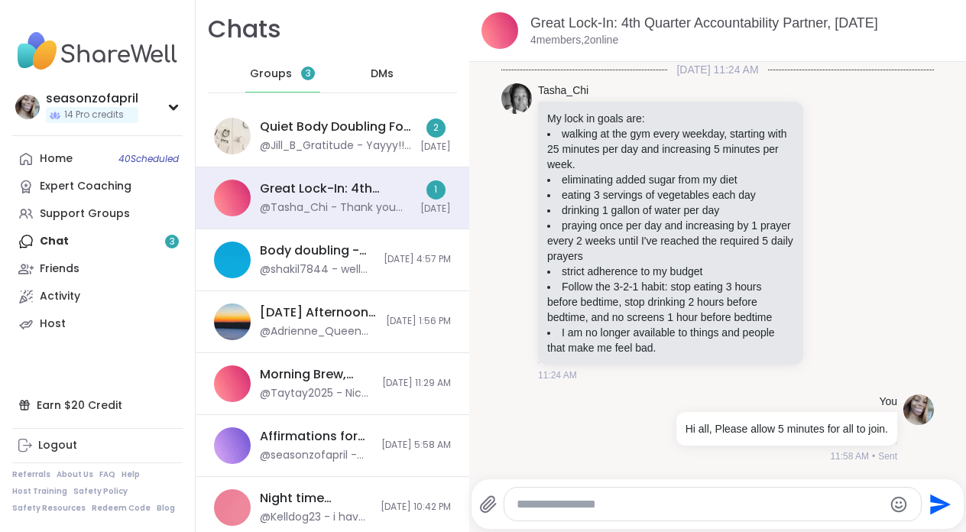
scroll to position [1623, 0]
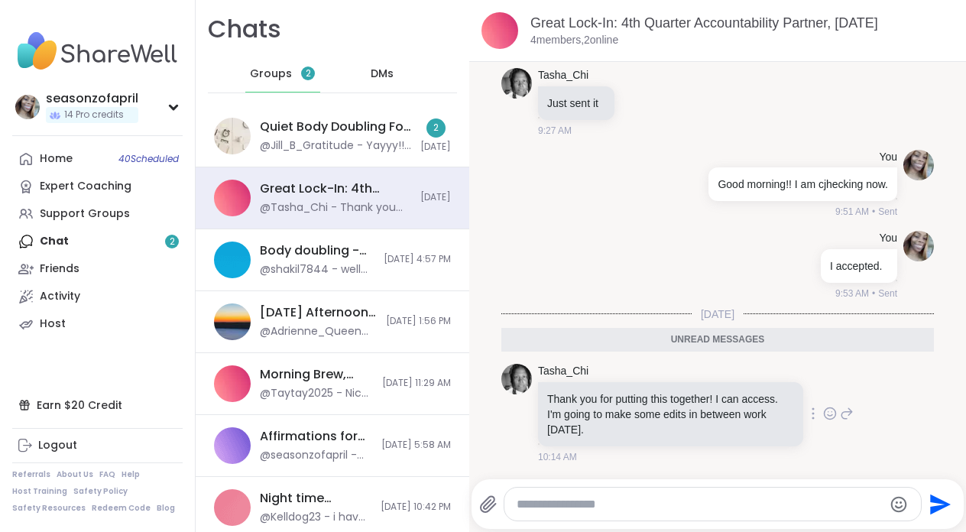
click at [830, 420] on icon at bounding box center [830, 413] width 14 height 15
click at [673, 388] on div "Select Reaction: Thumbs up" at bounding box center [675, 389] width 14 height 14
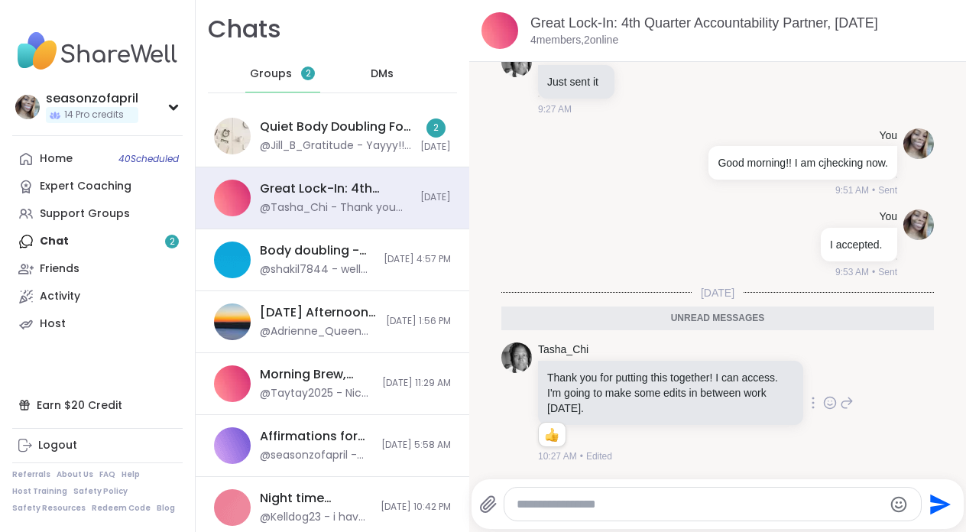
click at [660, 507] on textarea "Type your message" at bounding box center [700, 504] width 366 height 15
type textarea "*"
type textarea "**********"
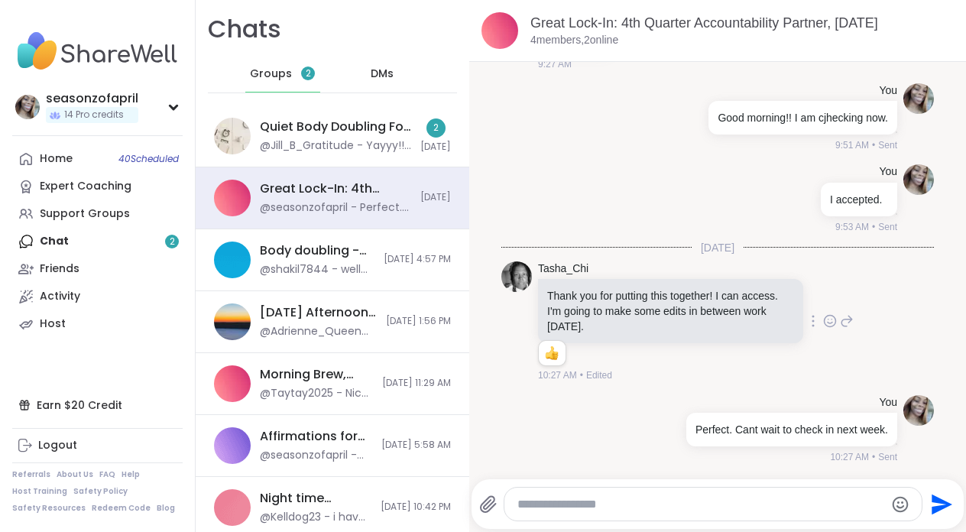
scroll to position [1689, 0]
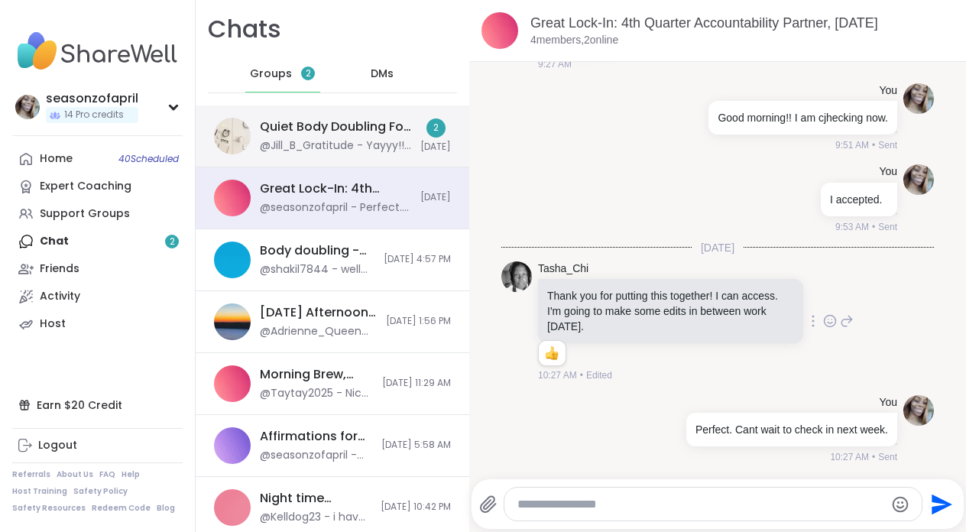
click at [345, 112] on div "Quiet Body Doubling For Productivity - Thursday, Oct 09 @Jill_B_Gratitude - Yay…" at bounding box center [333, 136] width 274 height 62
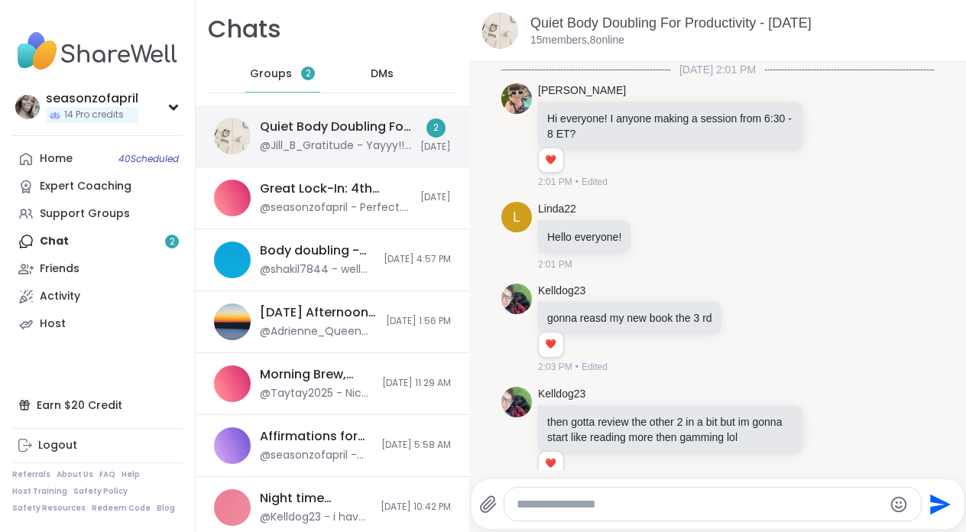
scroll to position [3458, 0]
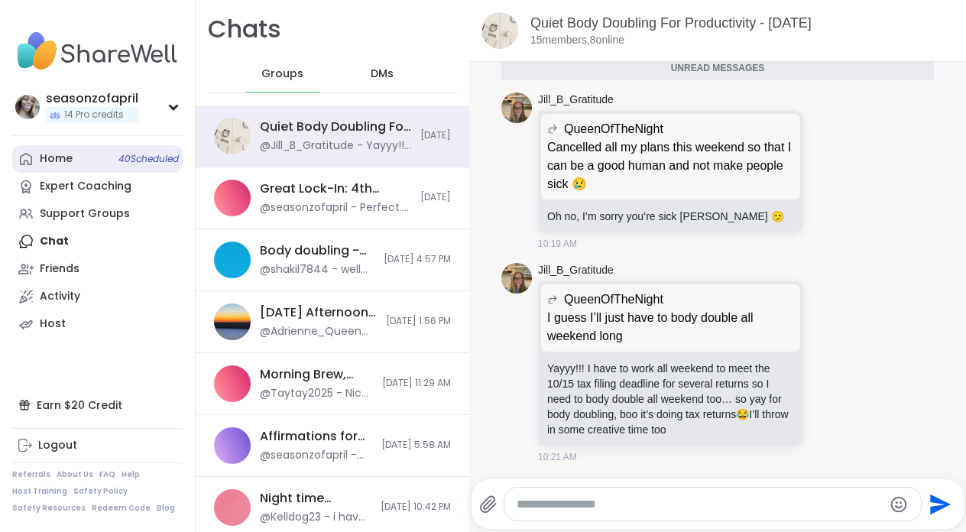
click at [55, 155] on div "Home 40 Scheduled" at bounding box center [56, 158] width 33 height 15
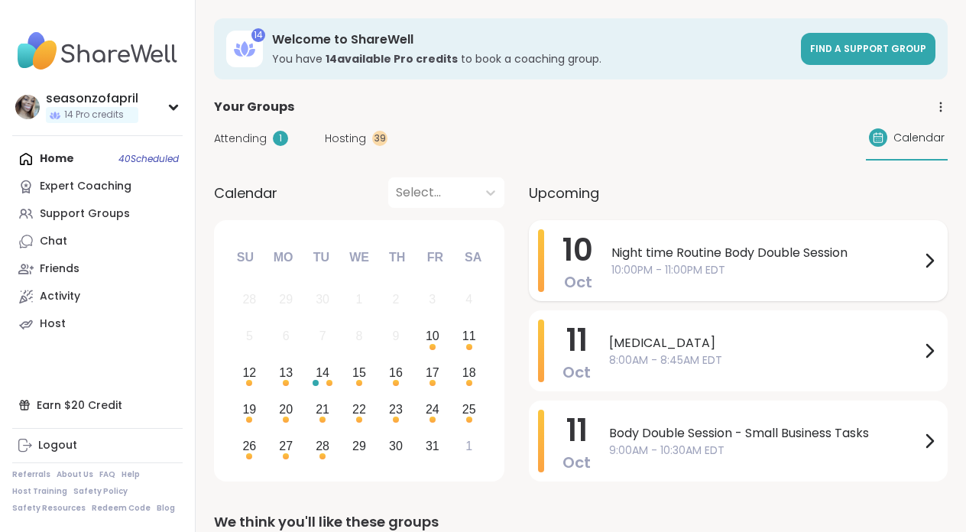
click at [592, 261] on span "10" at bounding box center [578, 250] width 31 height 43
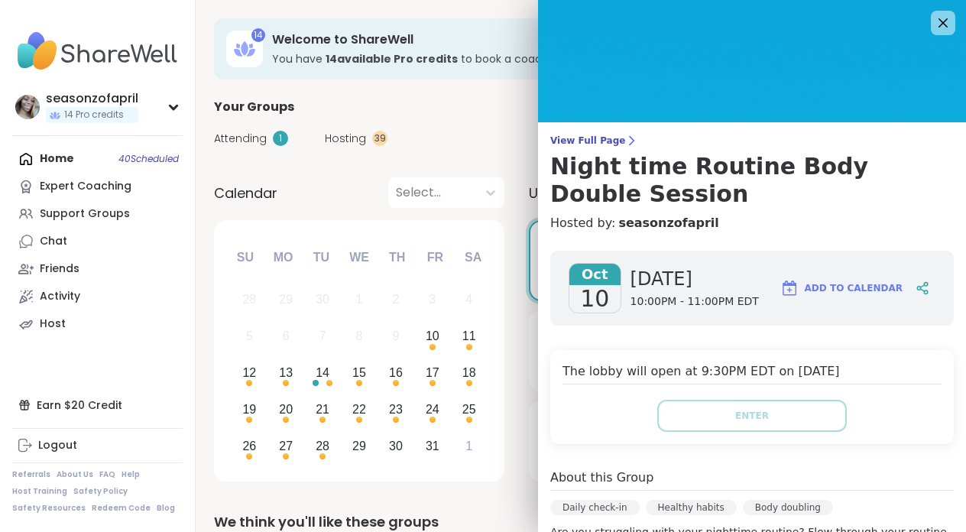
scroll to position [339, 0]
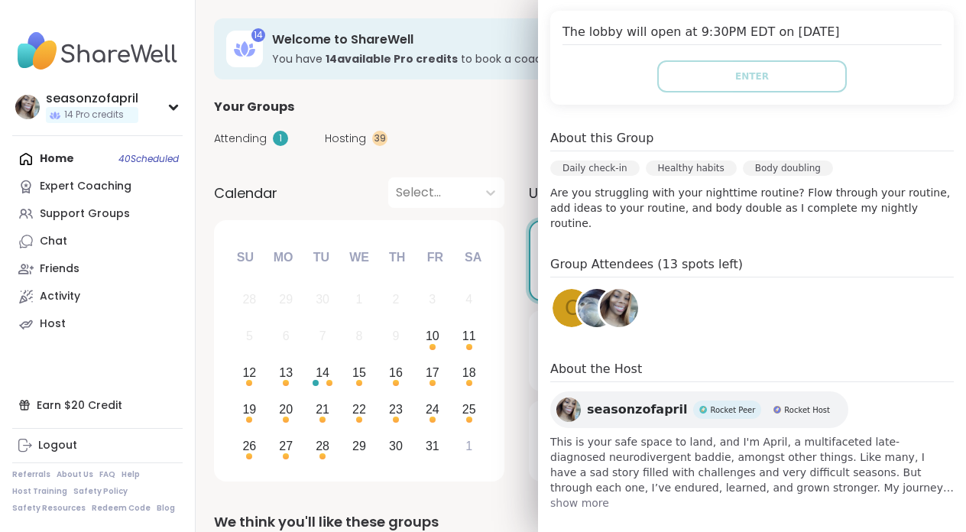
click at [791, 404] on span "Rocket Host" at bounding box center [807, 409] width 46 height 11
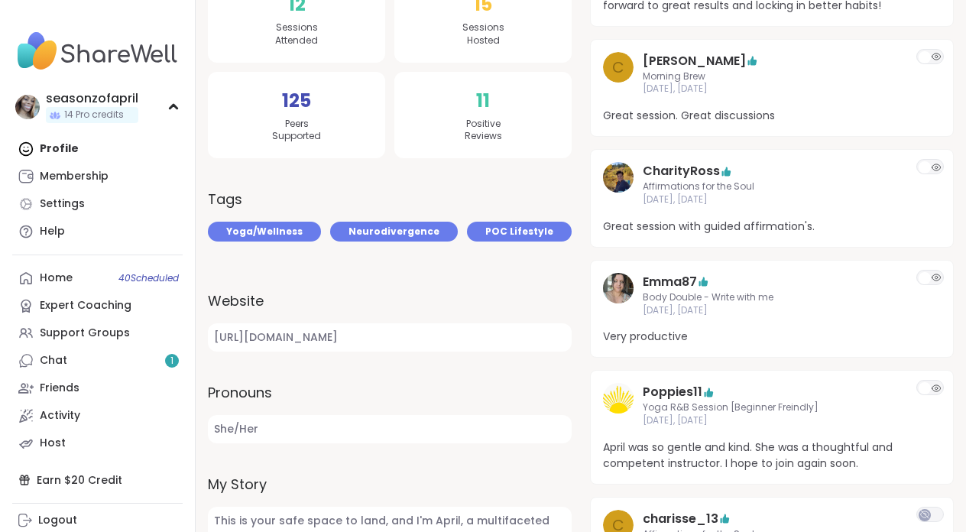
scroll to position [401, 0]
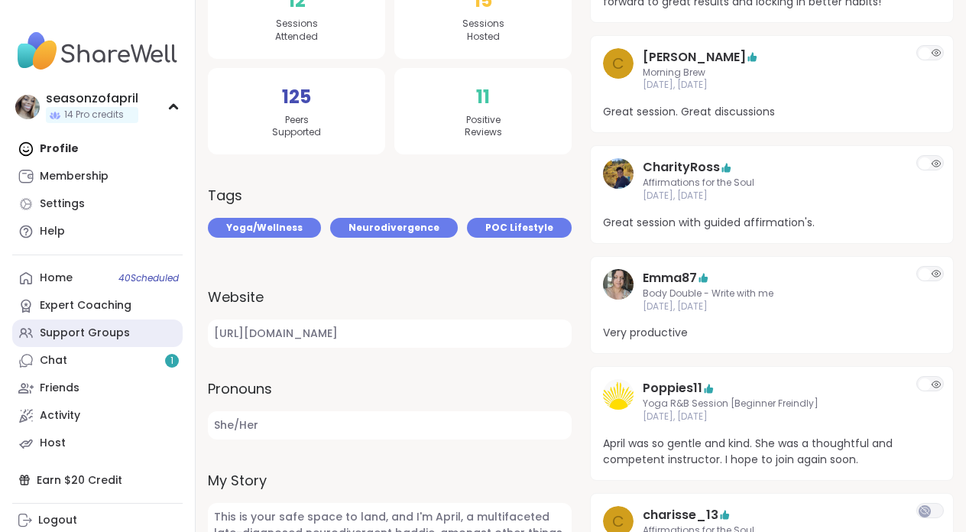
click at [90, 343] on link "Support Groups" at bounding box center [97, 334] width 170 height 28
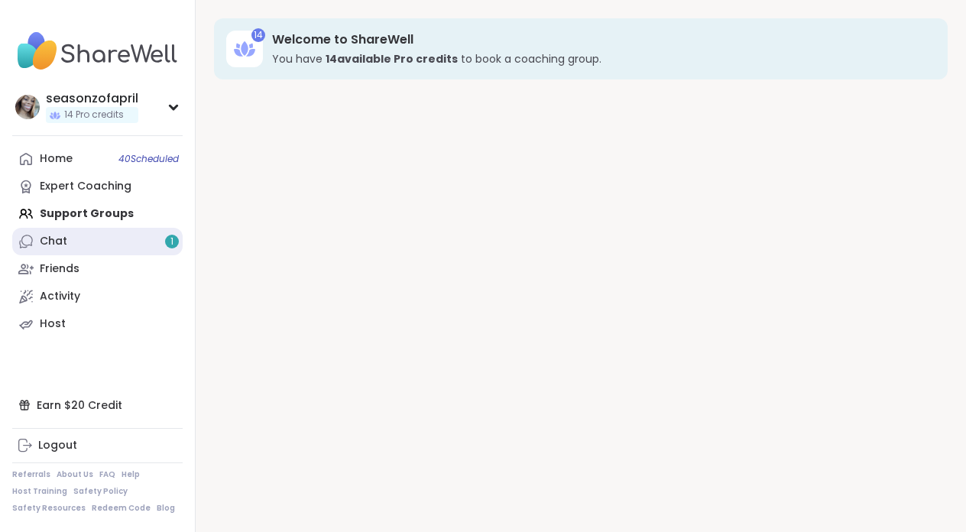
click at [104, 230] on link "Chat 1" at bounding box center [97, 242] width 170 height 28
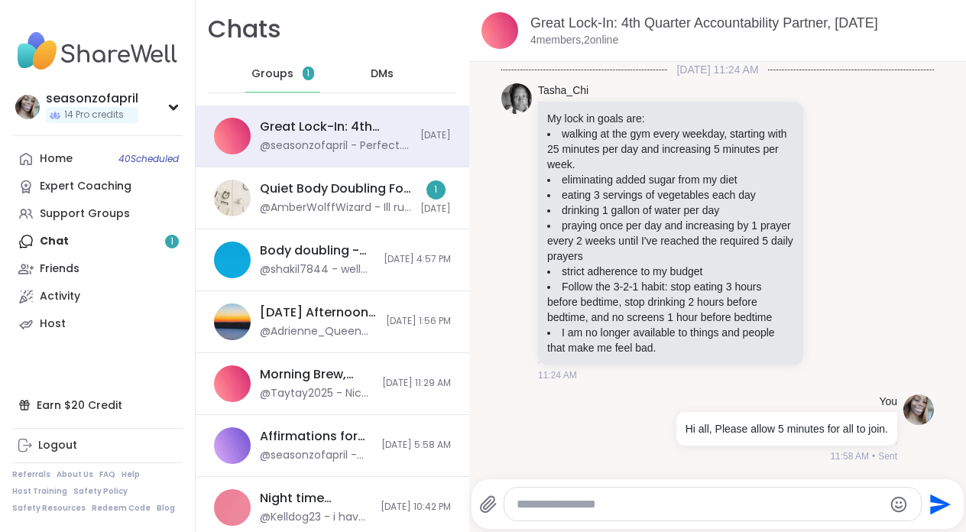
scroll to position [1674, 0]
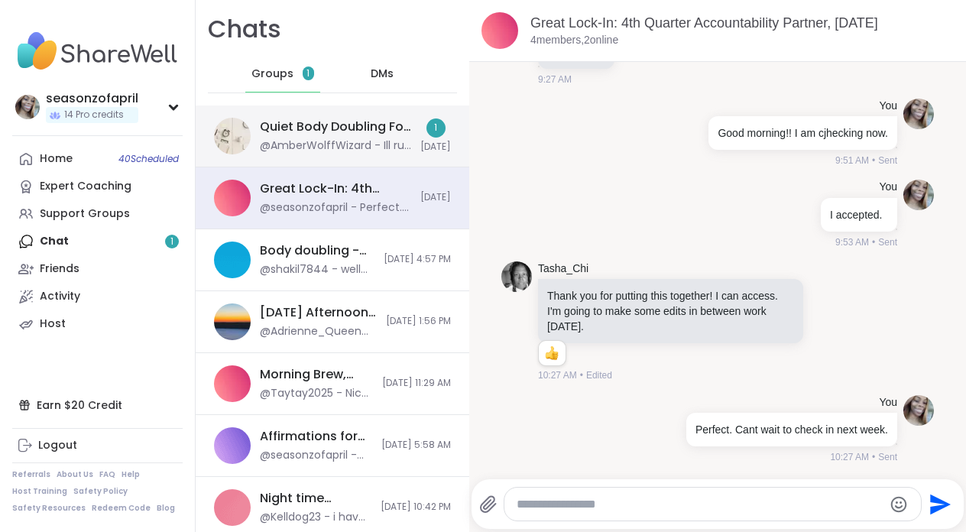
click at [376, 158] on div "Quiet Body Doubling For Productivity - [DATE] @AmberWolffWizard - Ill run somet…" at bounding box center [333, 136] width 274 height 62
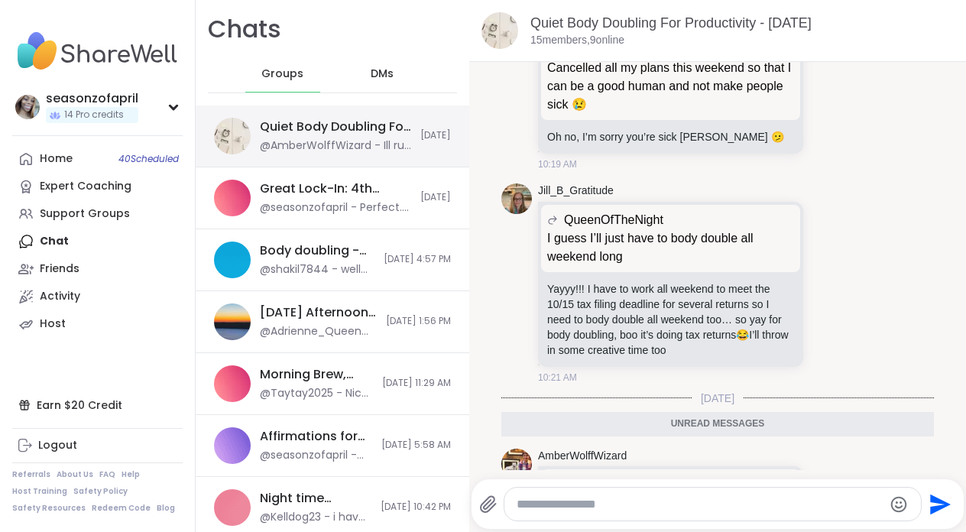
scroll to position [3626, 0]
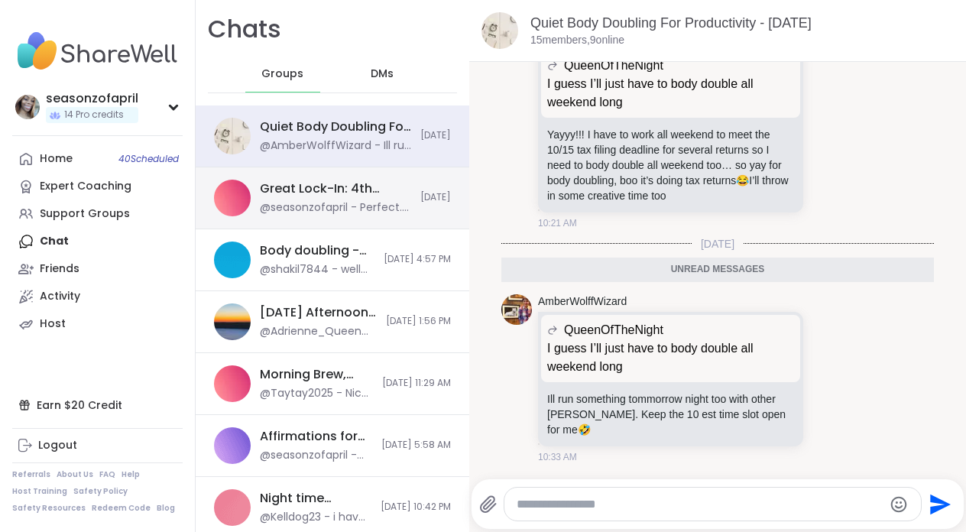
click at [332, 218] on div "Great Lock-In: 4th Quarter Accountability Partner, [DATE] @seasonzofapril - Per…" at bounding box center [333, 198] width 274 height 62
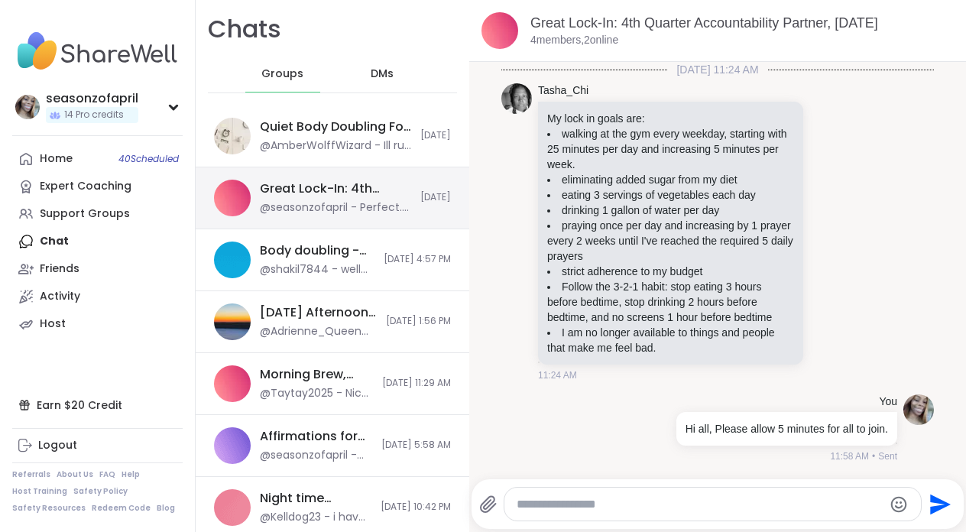
scroll to position [1674, 0]
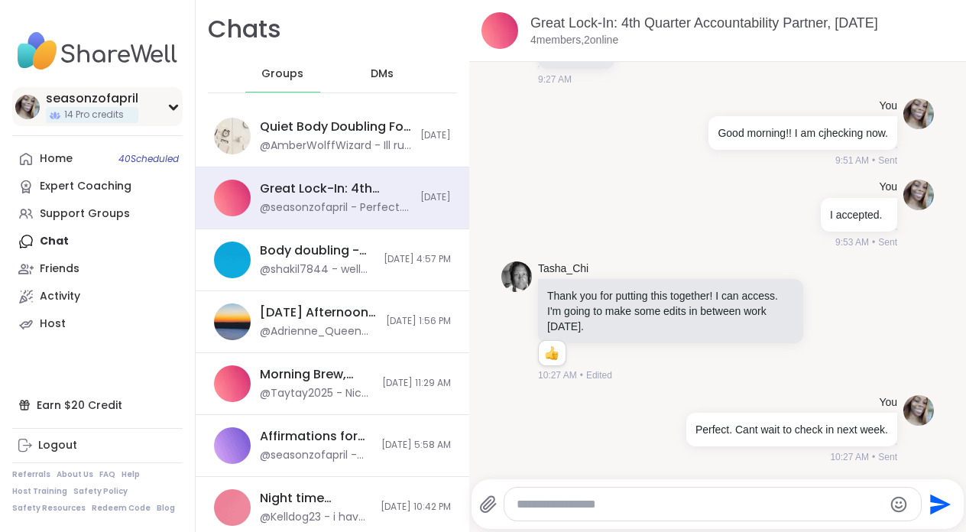
click at [78, 96] on div "seasonzofapril" at bounding box center [92, 98] width 92 height 17
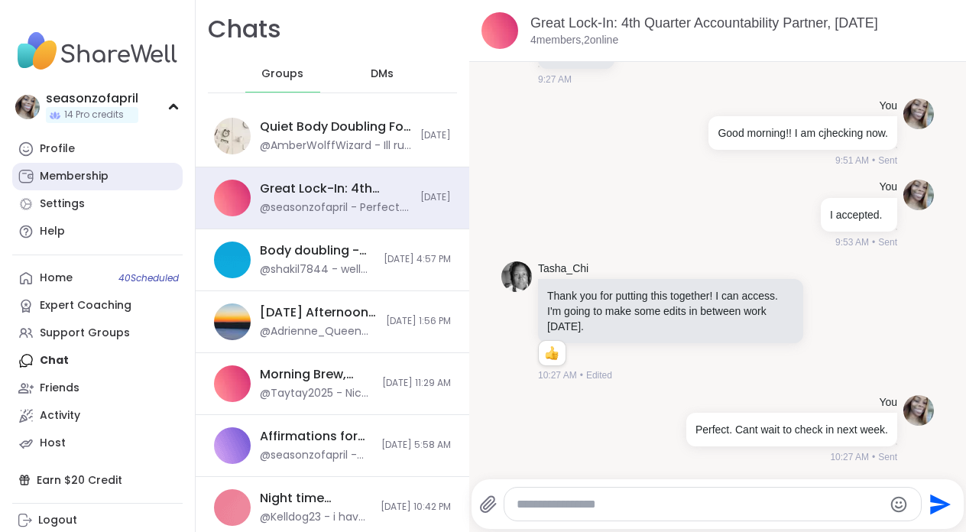
click at [74, 170] on div "Membership" at bounding box center [74, 176] width 69 height 15
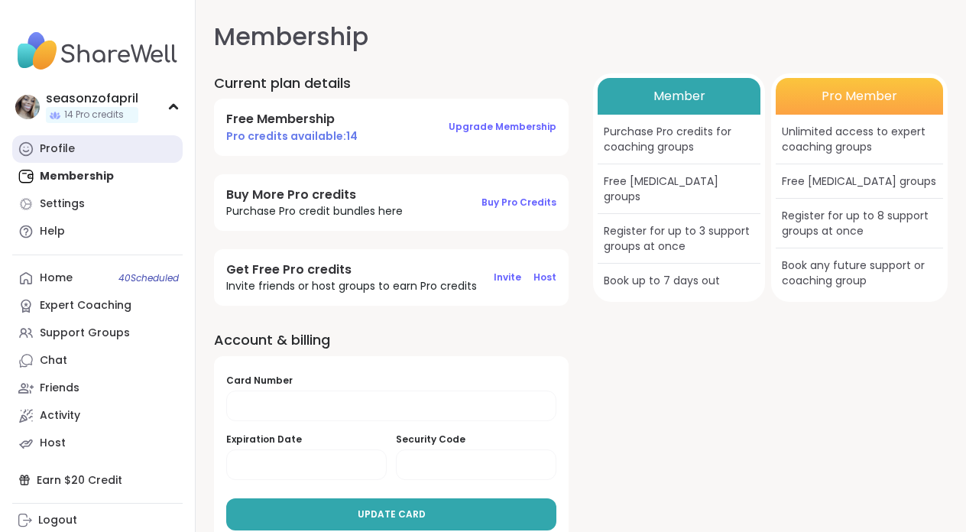
click at [83, 148] on link "Profile" at bounding box center [97, 149] width 170 height 28
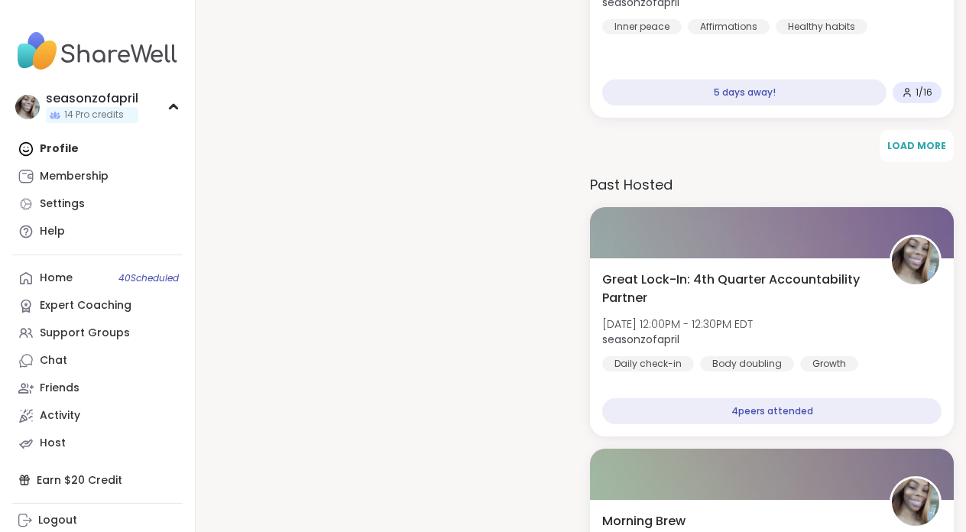
scroll to position [3868, 0]
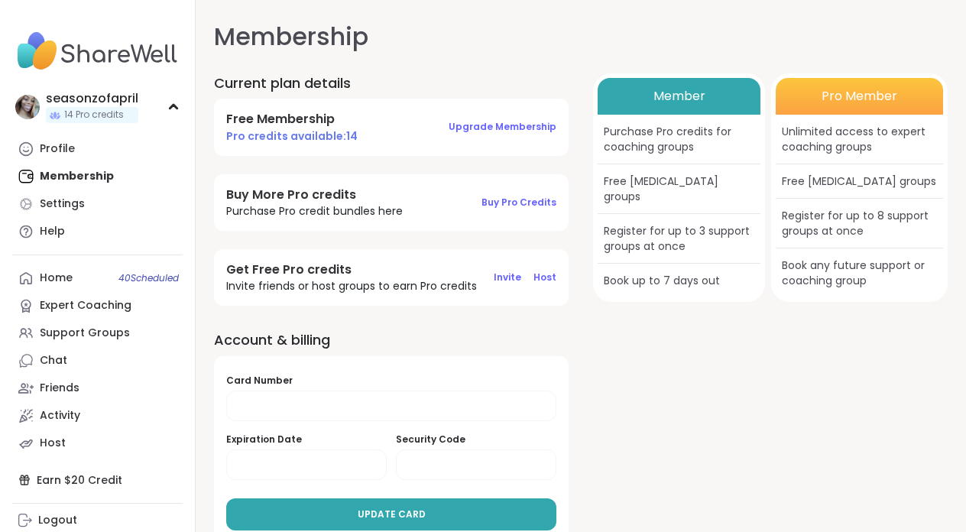
click at [51, 133] on nav "seasonzofapril 14 Pro credits Profile Membership Settings Help Home 40 Schedule…" at bounding box center [98, 266] width 196 height 532
click at [51, 153] on div "Profile" at bounding box center [57, 148] width 35 height 15
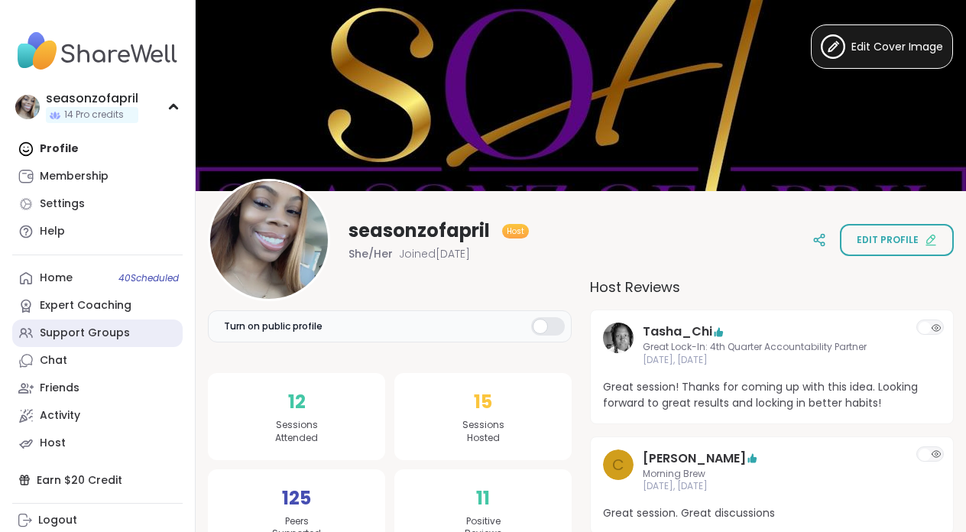
click at [102, 338] on div "Support Groups" at bounding box center [85, 333] width 90 height 15
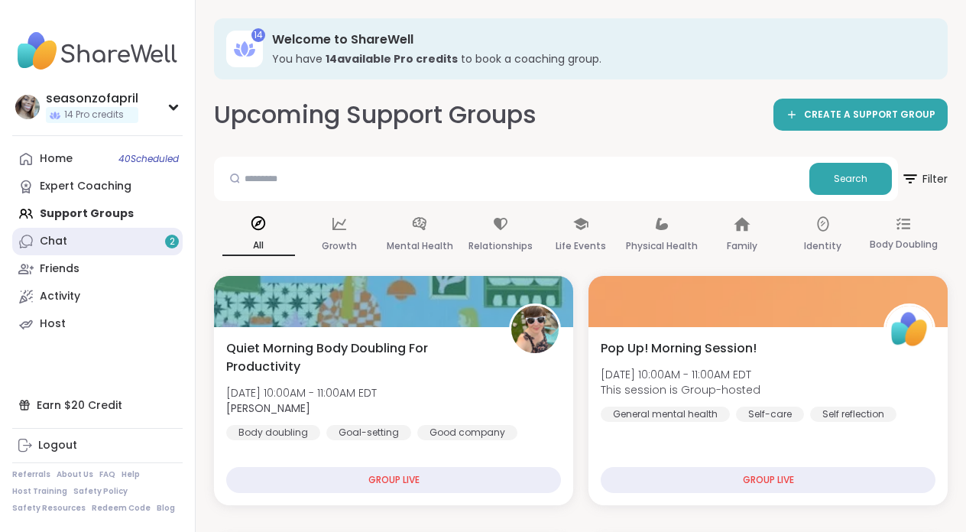
click at [90, 235] on link "Chat 2" at bounding box center [97, 242] width 170 height 28
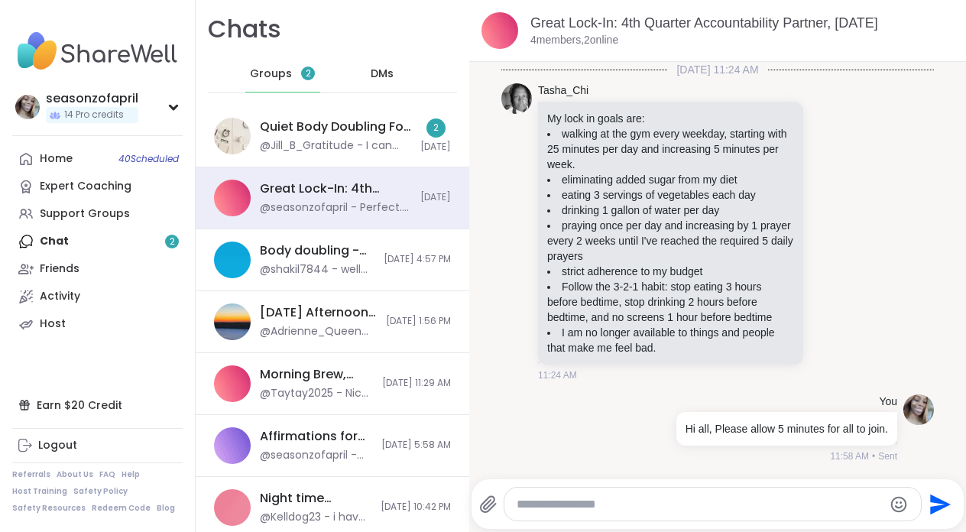
scroll to position [1674, 0]
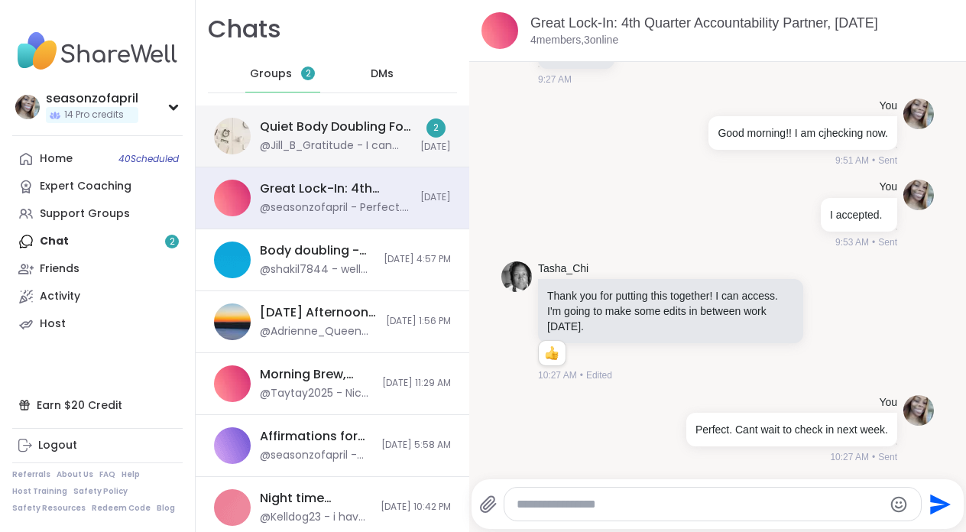
click at [323, 133] on div "Quiet Body Doubling For Productivity - [DATE]" at bounding box center [335, 126] width 151 height 17
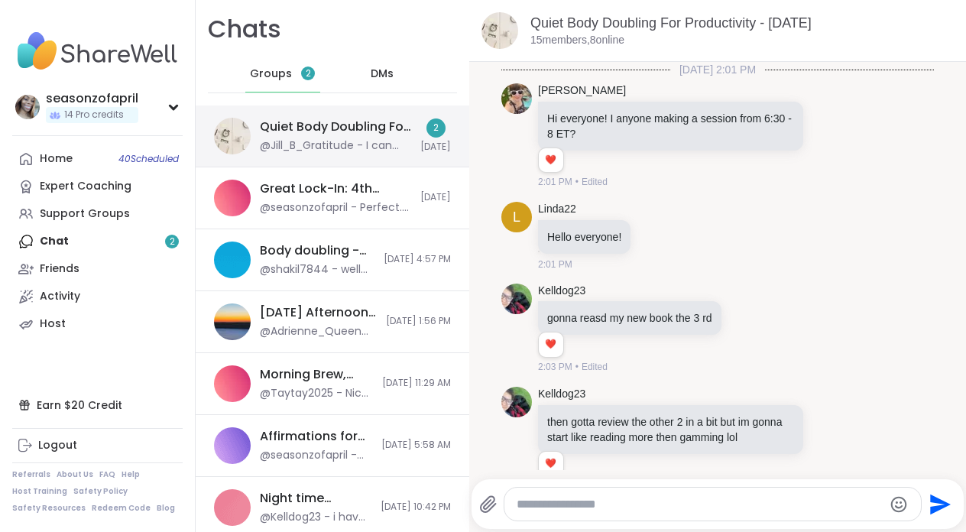
scroll to position [3893, 0]
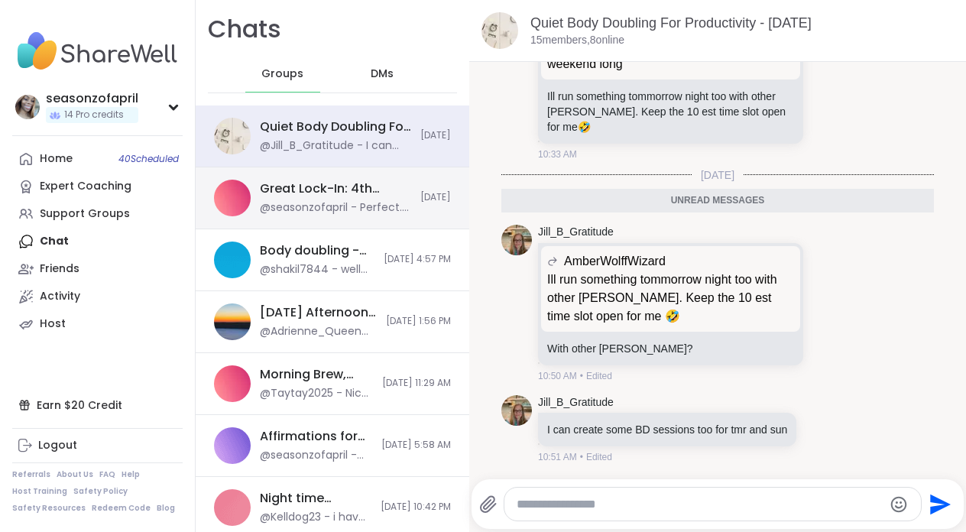
click at [339, 190] on div "Great Lock-In: 4th Quarter Accountability Partner, [DATE]" at bounding box center [335, 188] width 151 height 17
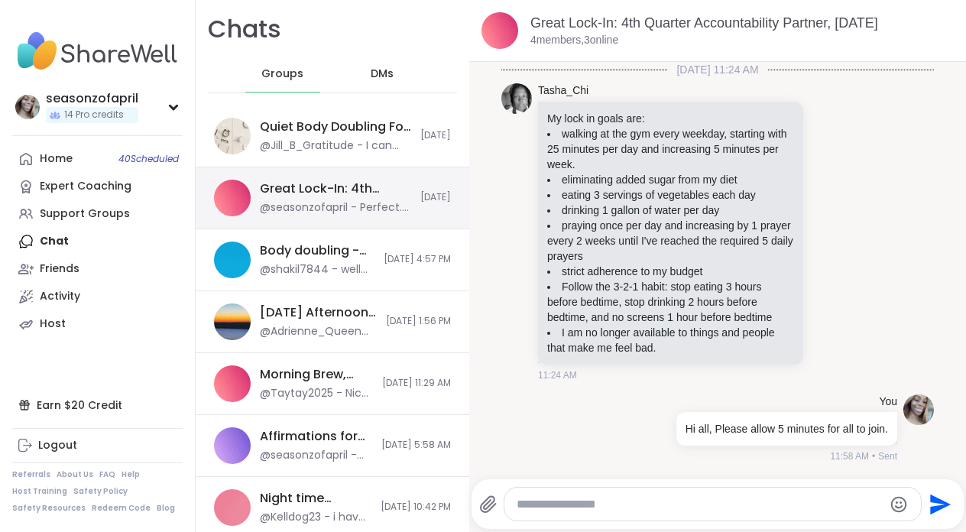
scroll to position [1674, 0]
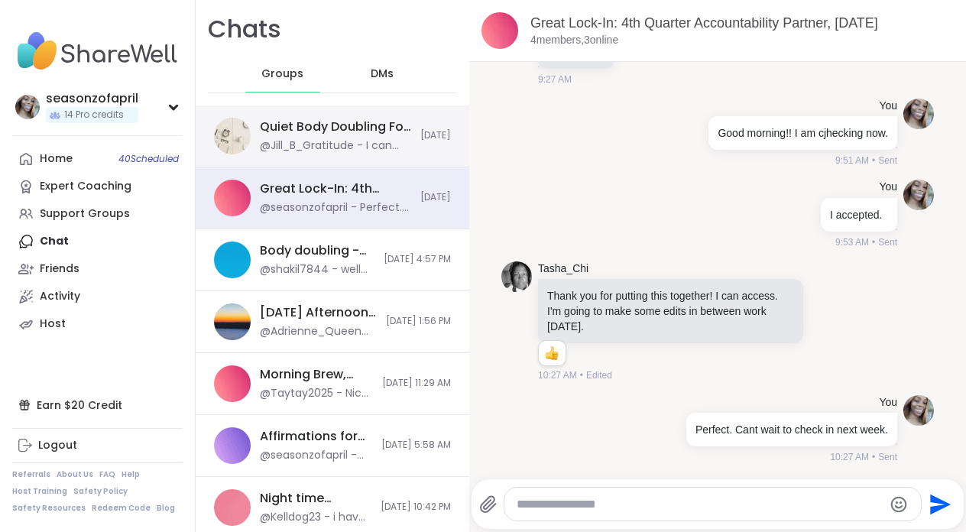
click at [337, 131] on div "Quiet Body Doubling For Productivity - [DATE]" at bounding box center [335, 126] width 151 height 17
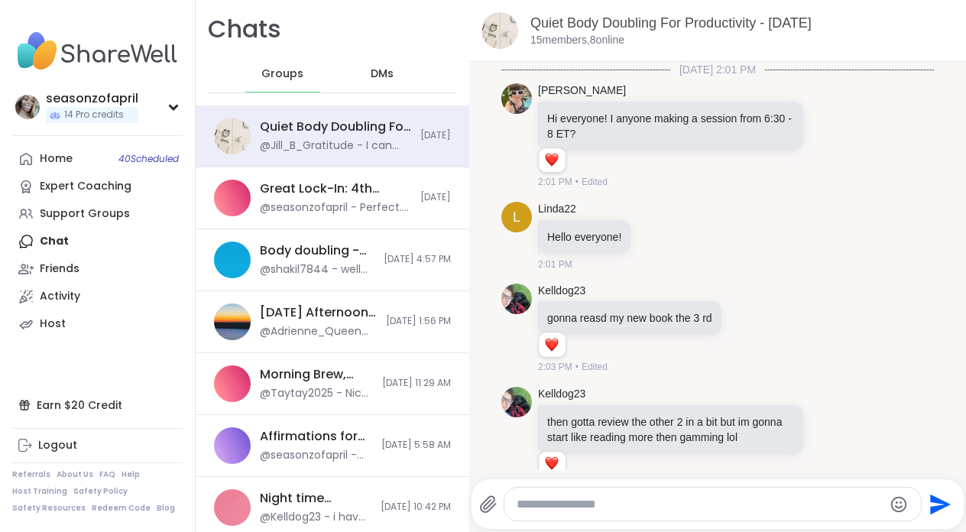
scroll to position [3841, 0]
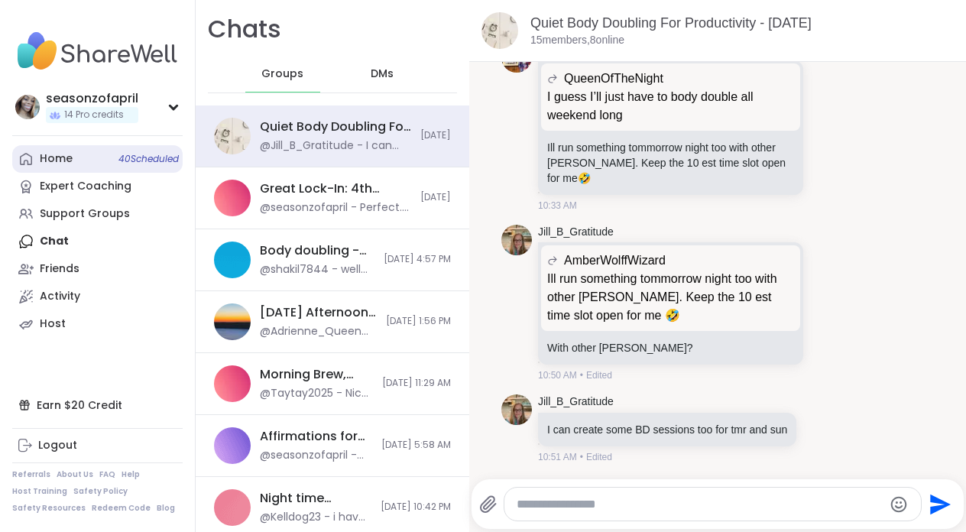
click at [88, 162] on link "Home 40 Scheduled" at bounding box center [97, 159] width 170 height 28
